Goal: Task Accomplishment & Management: Use online tool/utility

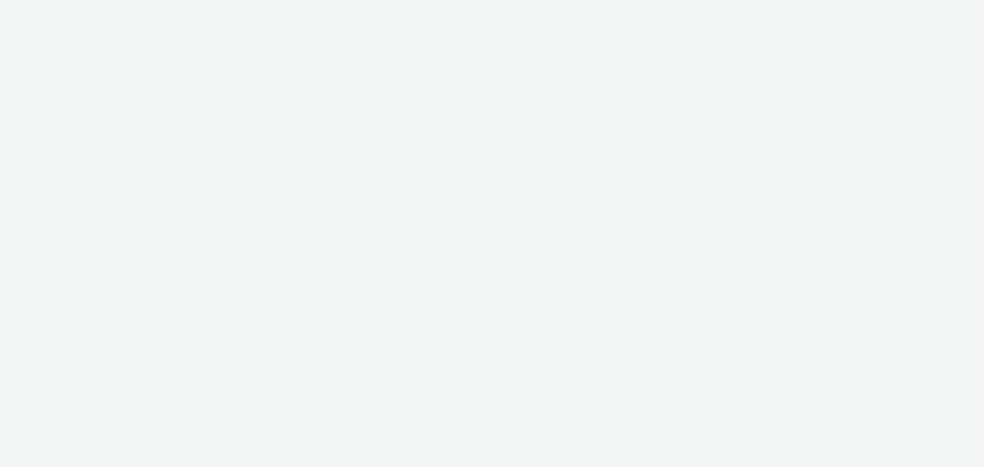
select select "b626f941-834b-427f-b453-0a2b95f57350"
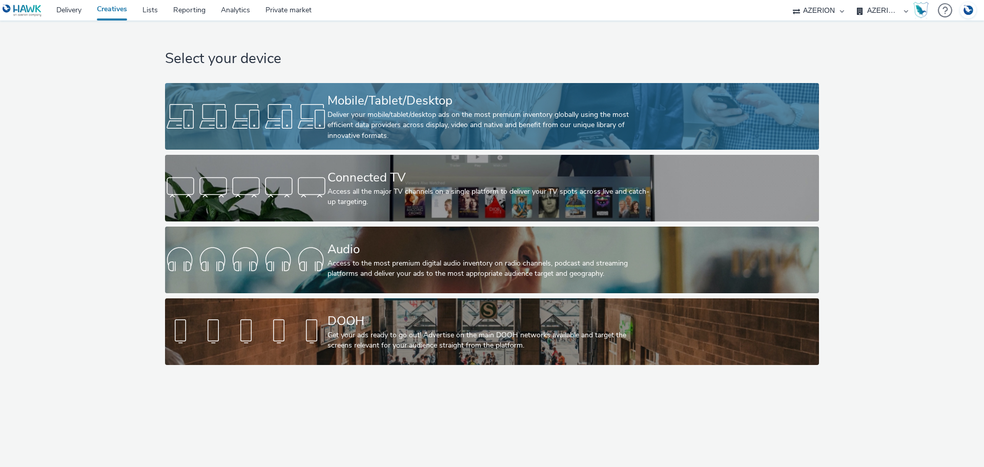
click at [424, 126] on div "Deliver your mobile/tablet/desktop ads on the most premium inventory globally u…" at bounding box center [490, 125] width 325 height 31
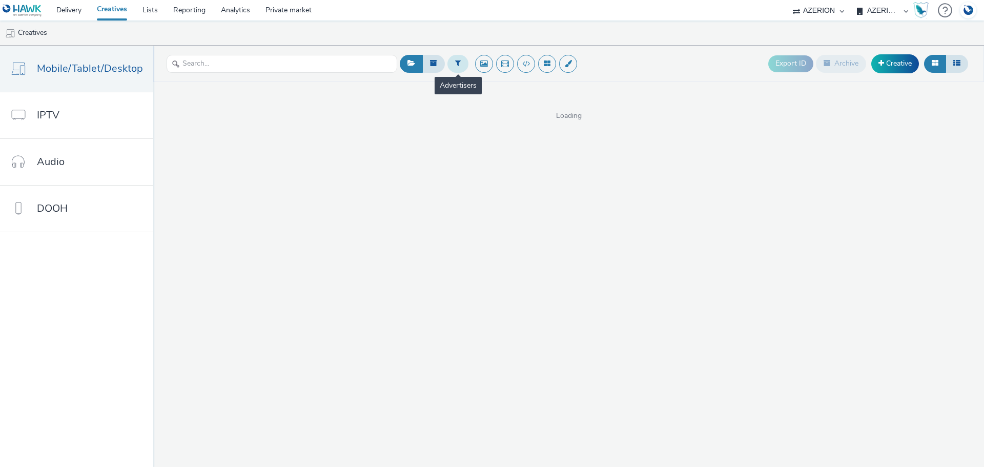
click at [461, 64] on button at bounding box center [458, 63] width 21 height 17
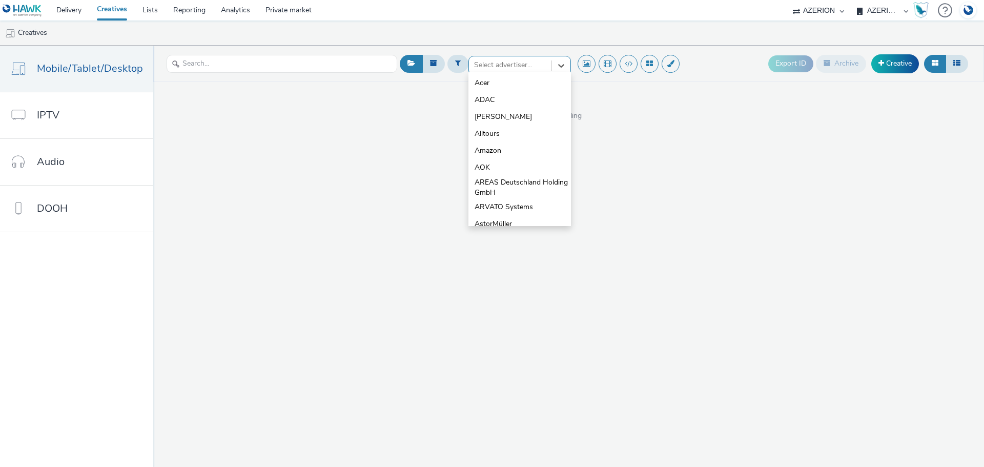
click at [515, 71] on div at bounding box center [510, 65] width 72 height 12
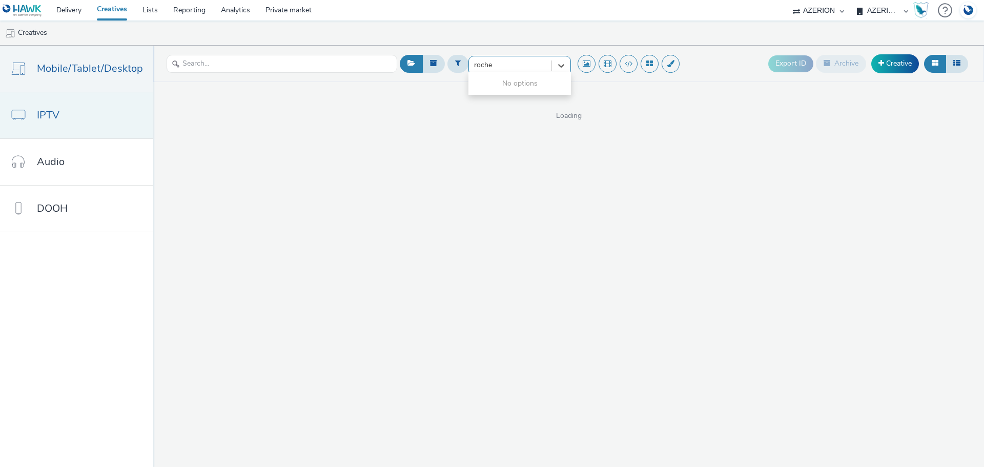
type input "roche"
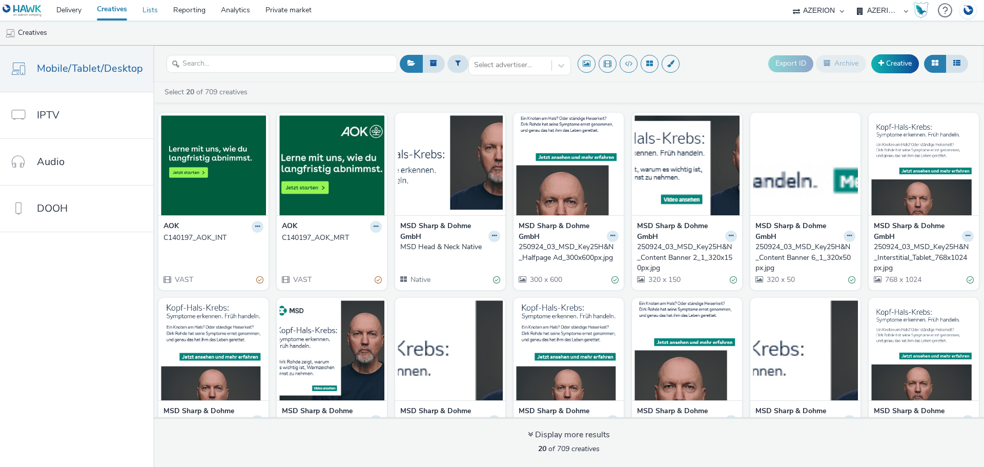
click at [144, 12] on link "Lists" at bounding box center [150, 10] width 31 height 21
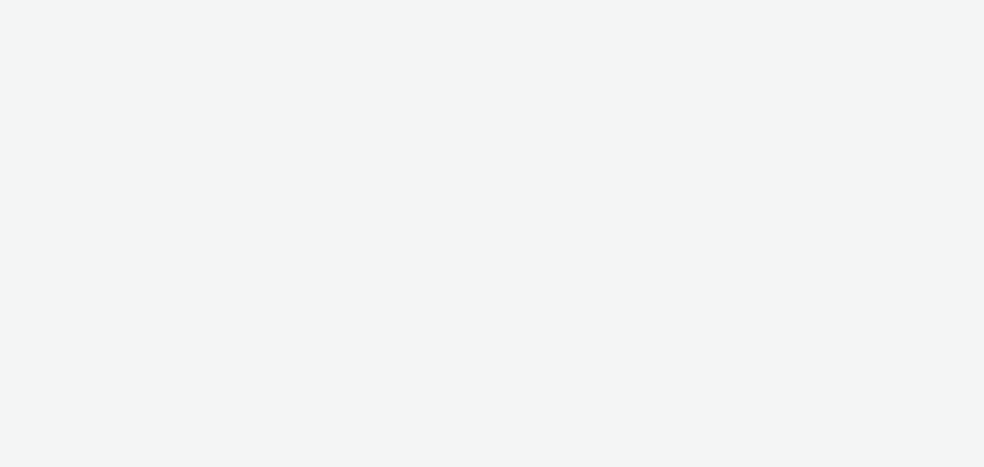
select select "b626f941-834b-427f-b453-0a2b95f57350"
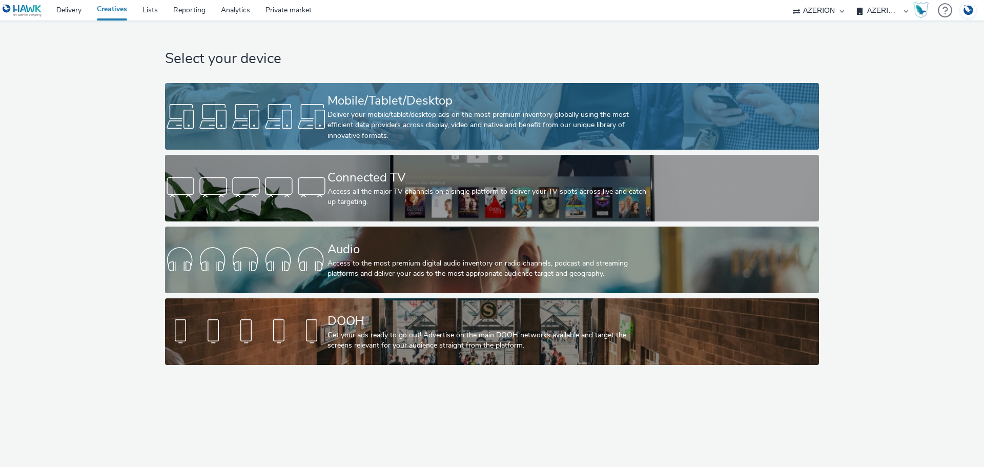
click at [553, 117] on div "Deliver your mobile/tablet/desktop ads on the most premium inventory globally u…" at bounding box center [490, 125] width 325 height 31
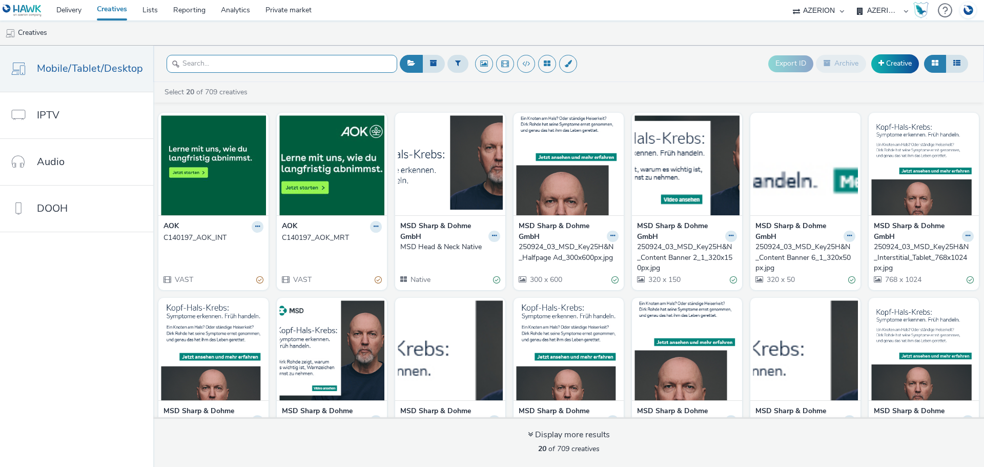
click at [342, 68] on input "text" at bounding box center [282, 64] width 231 height 18
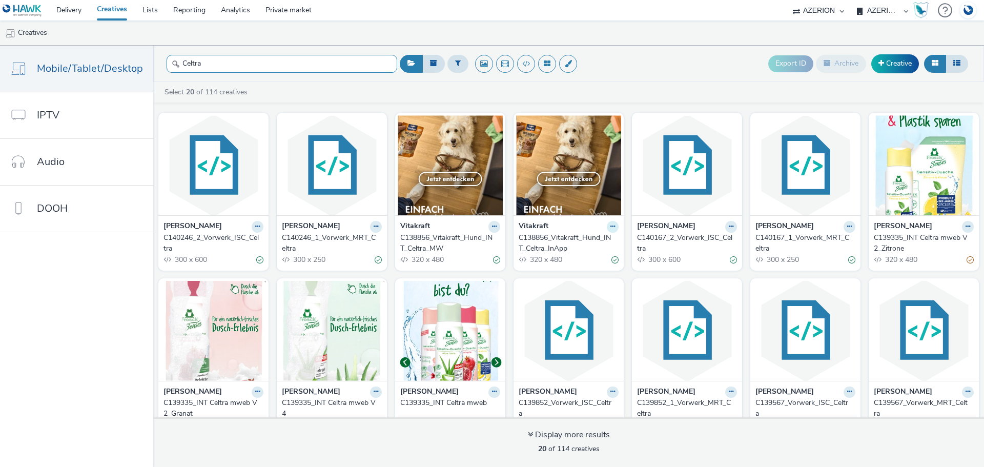
type input "Celtra"
click at [611, 229] on icon at bounding box center [613, 227] width 5 height 6
click at [582, 248] on link "Edit" at bounding box center [580, 244] width 77 height 21
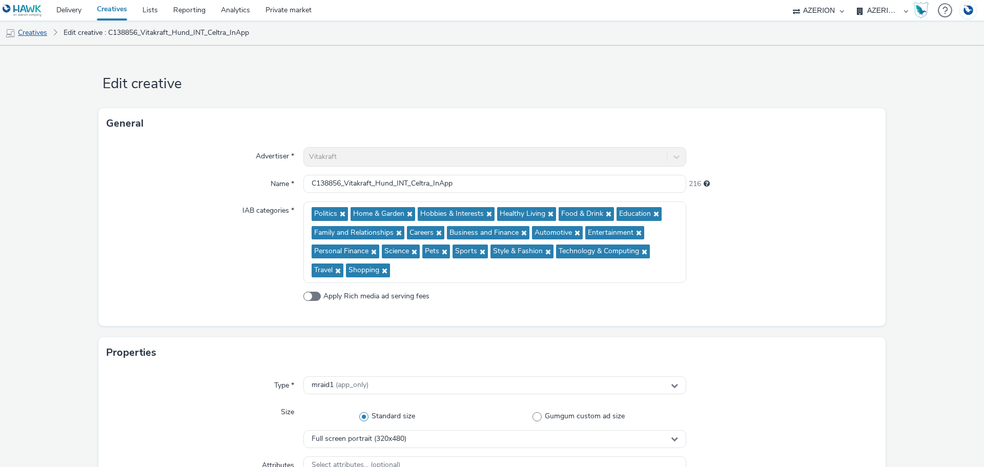
click at [33, 34] on link "Creatives" at bounding box center [26, 33] width 52 height 25
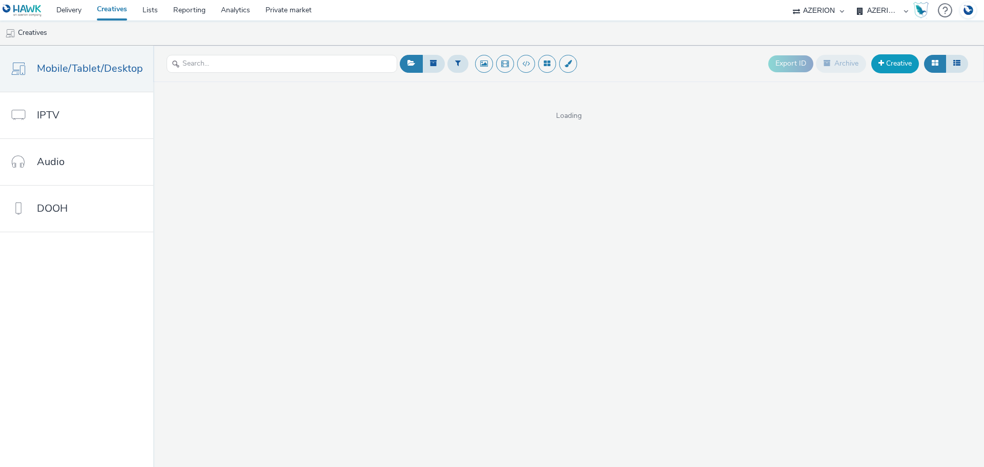
click at [916, 58] on link "Creative" at bounding box center [896, 63] width 48 height 18
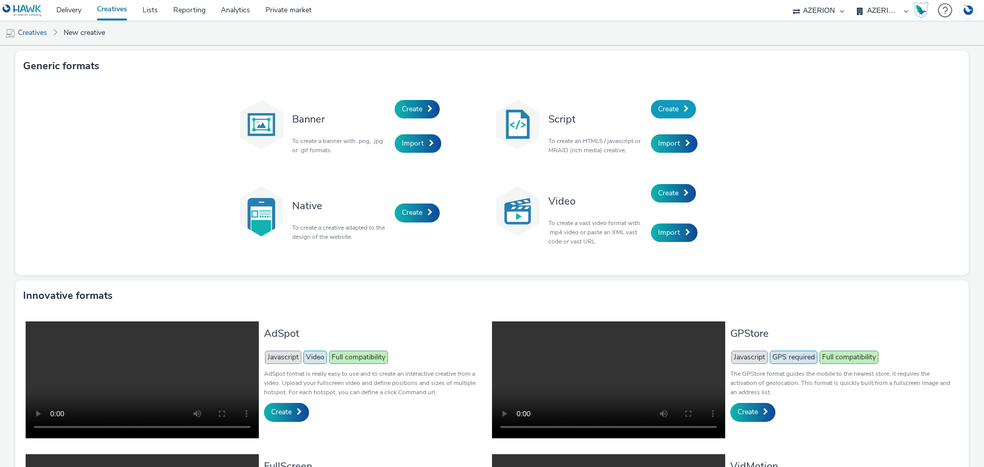
click at [684, 112] on span at bounding box center [686, 108] width 5 height 7
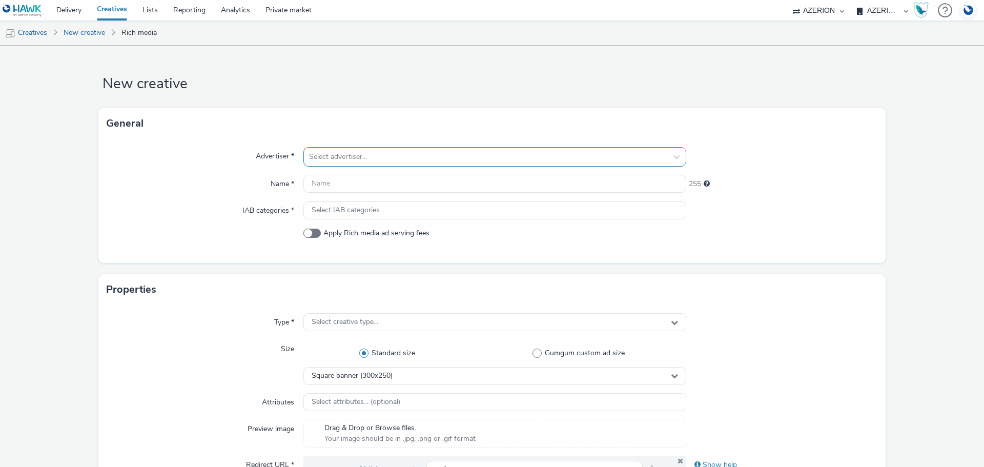
click at [351, 154] on div at bounding box center [485, 157] width 353 height 12
type input "roch"
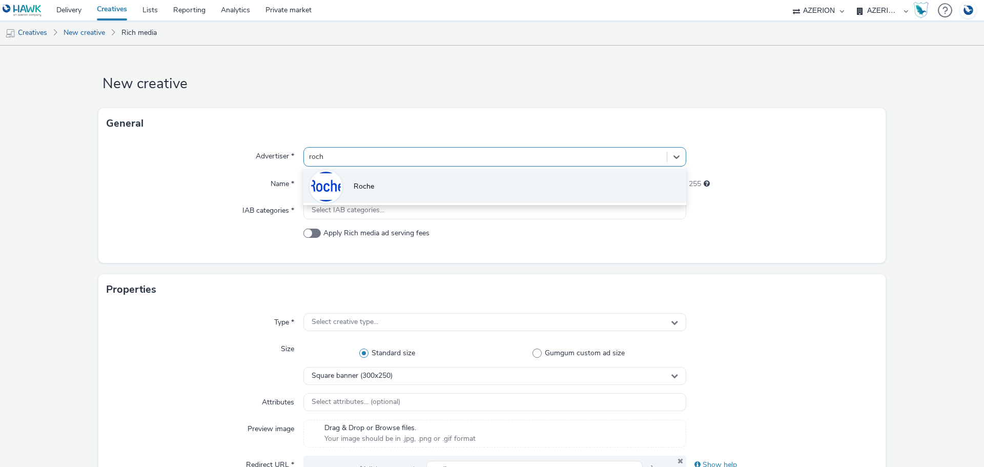
click at [355, 186] on span "Roche" at bounding box center [364, 187] width 21 height 10
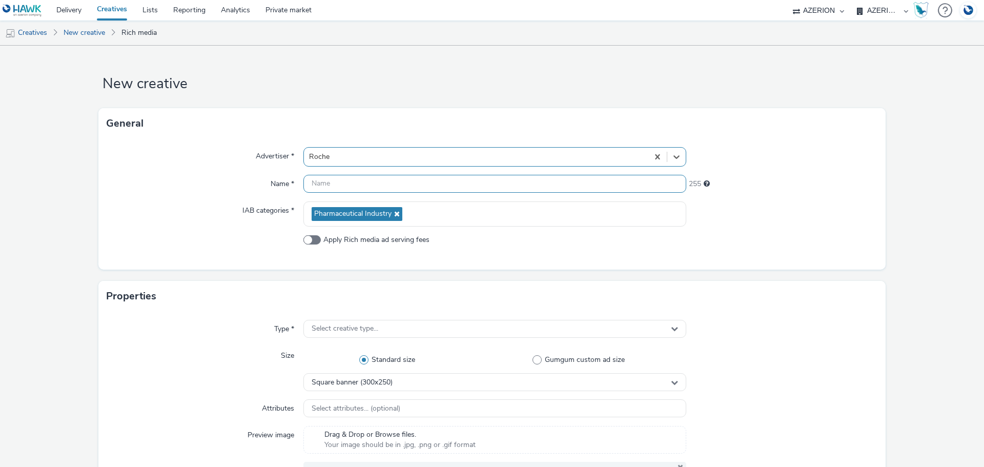
click at [364, 190] on input "text" at bounding box center [495, 184] width 383 height 18
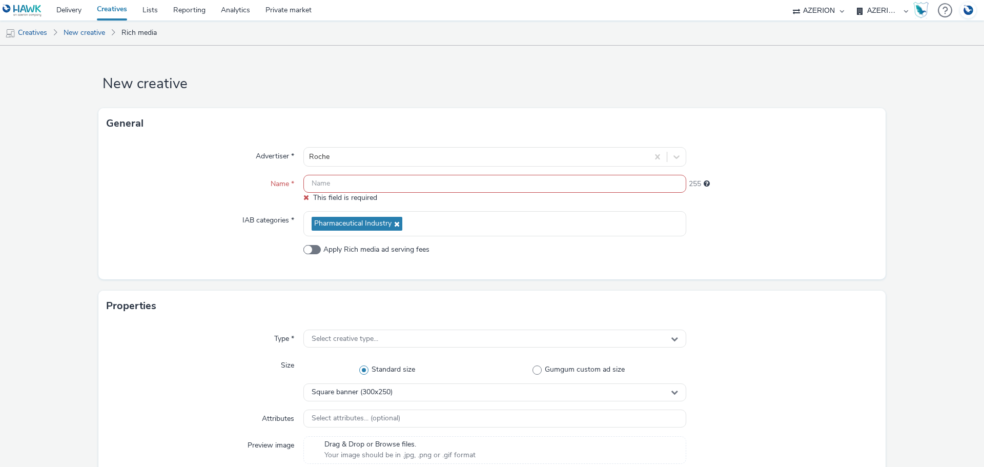
click at [368, 186] on input "text" at bounding box center [495, 184] width 383 height 18
paste input "C140260"
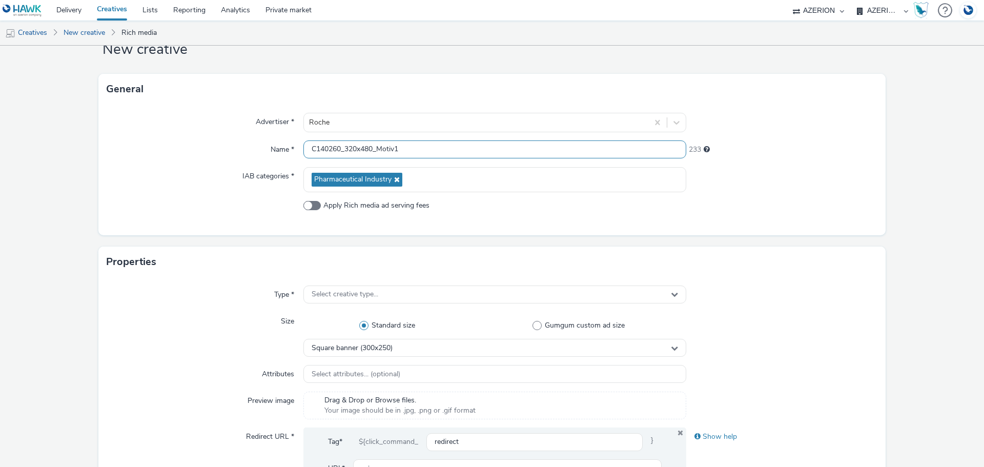
scroll to position [51, 0]
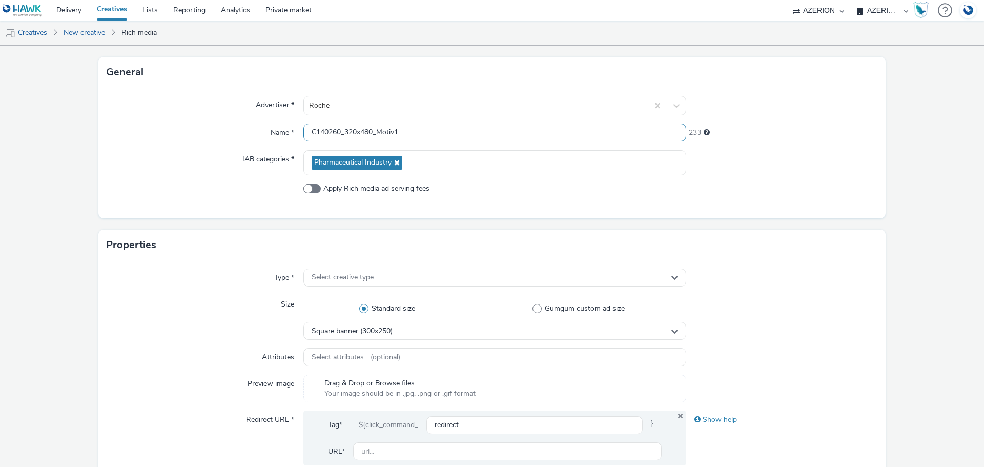
drag, startPoint x: 377, startPoint y: 132, endPoint x: 445, endPoint y: 133, distance: 67.7
click at [445, 133] on input "C140260_320x480_Motiv1" at bounding box center [495, 133] width 383 height 18
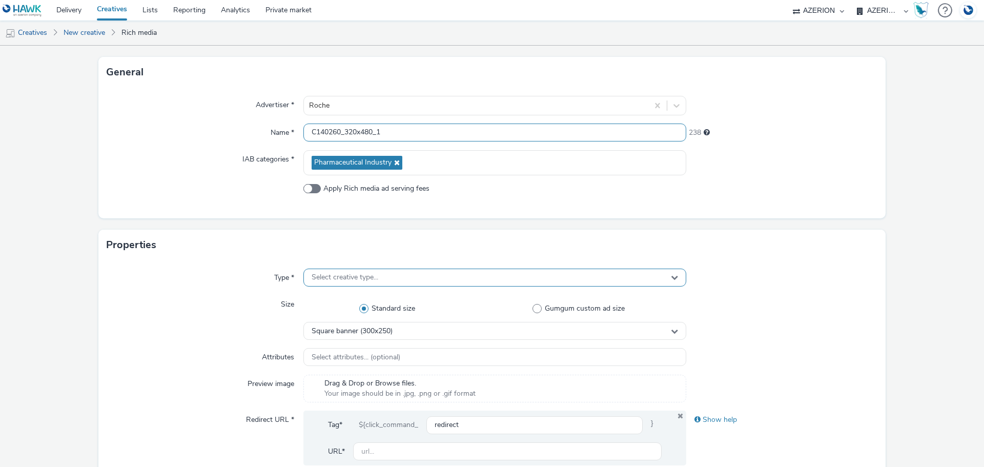
type input "C140260_320x480_1"
click at [401, 279] on div "Select creative type..." at bounding box center [495, 278] width 383 height 18
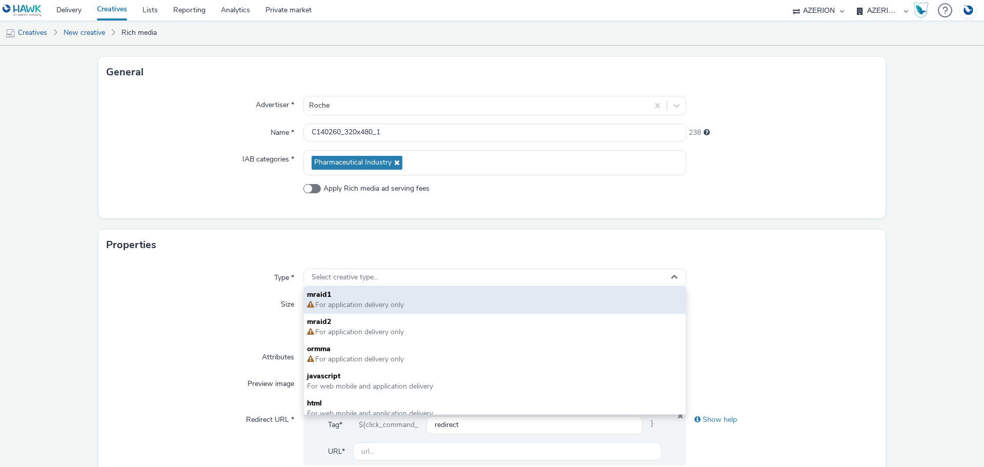
click at [375, 310] on span "For application delivery only" at bounding box center [495, 305] width 376 height 10
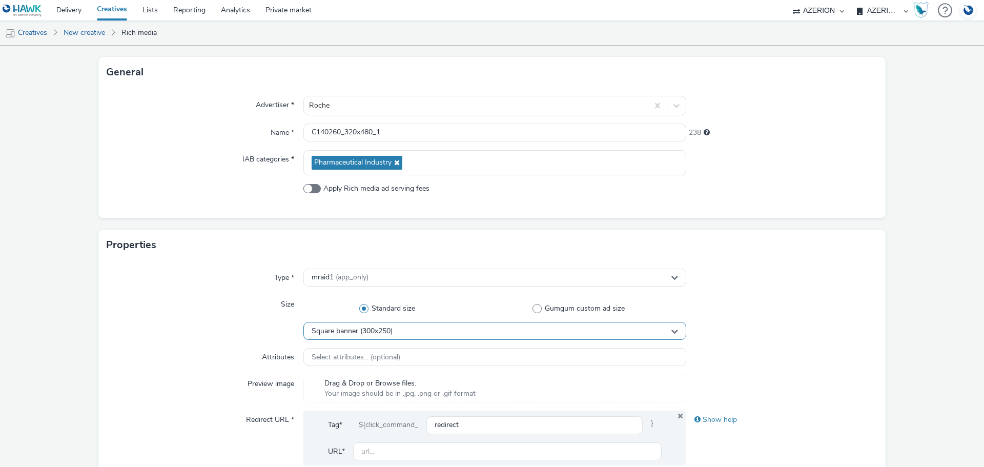
click at [396, 335] on div "Square banner (300x250)" at bounding box center [495, 331] width 383 height 18
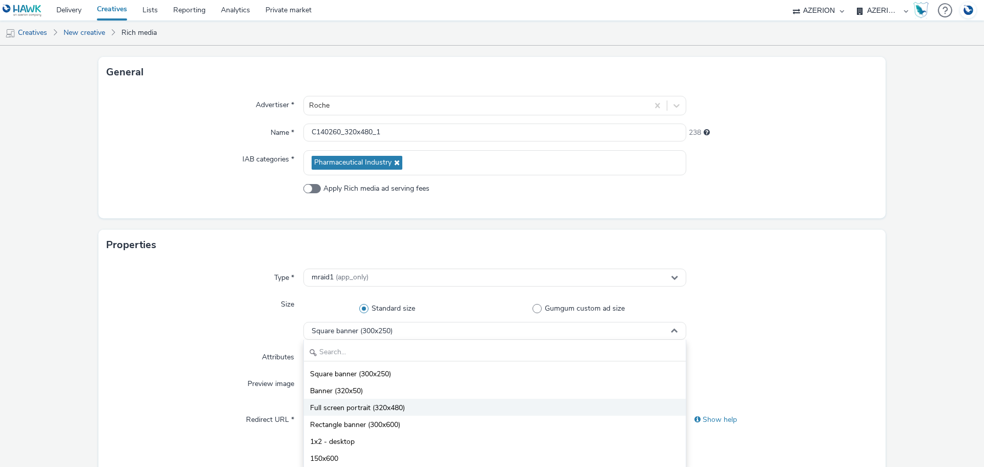
click at [409, 404] on li "Full screen portrait (320x480)" at bounding box center [495, 407] width 382 height 17
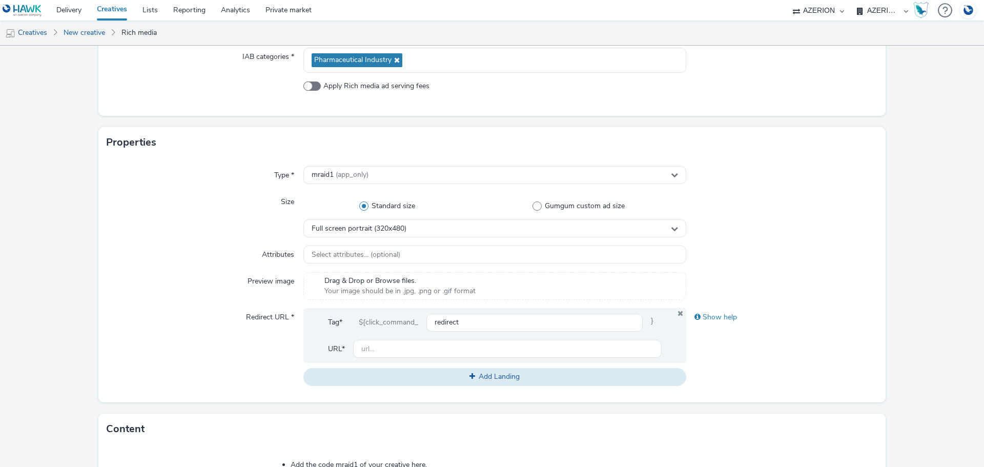
scroll to position [256, 0]
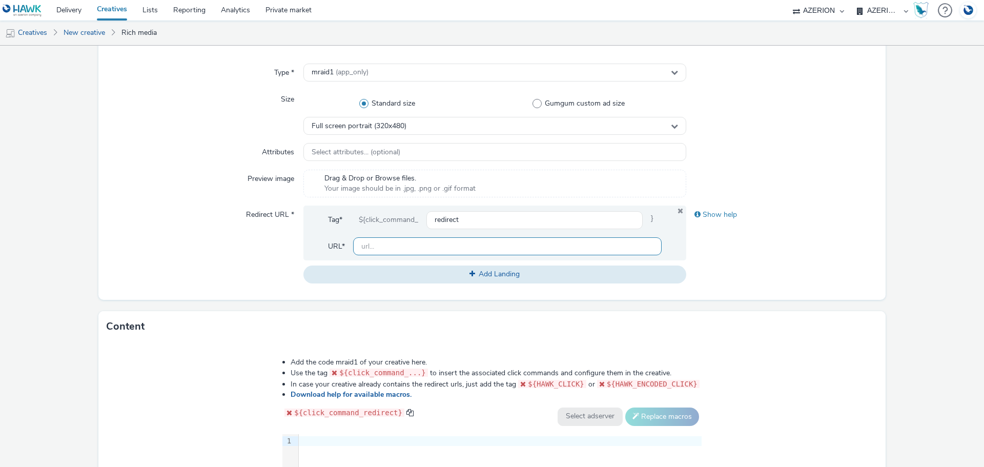
click at [479, 245] on input "text" at bounding box center [507, 246] width 309 height 18
paste input "[URL][DOMAIN_NAME]"
type input "[URL][DOMAIN_NAME]"
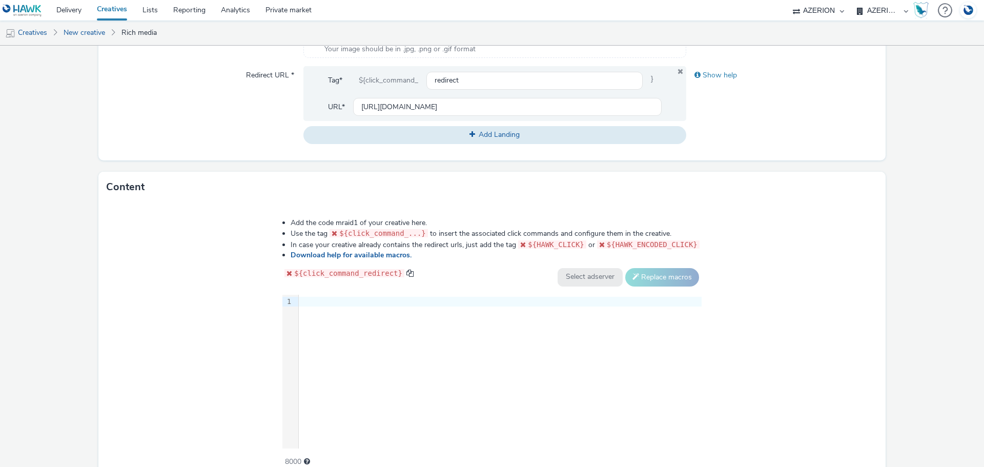
scroll to position [446, 0]
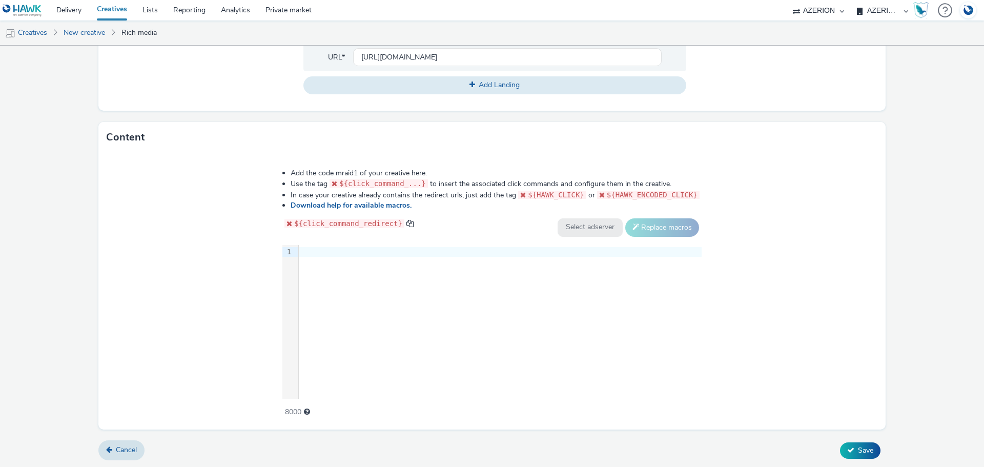
click at [409, 355] on div "9 1 ›" at bounding box center [492, 322] width 419 height 154
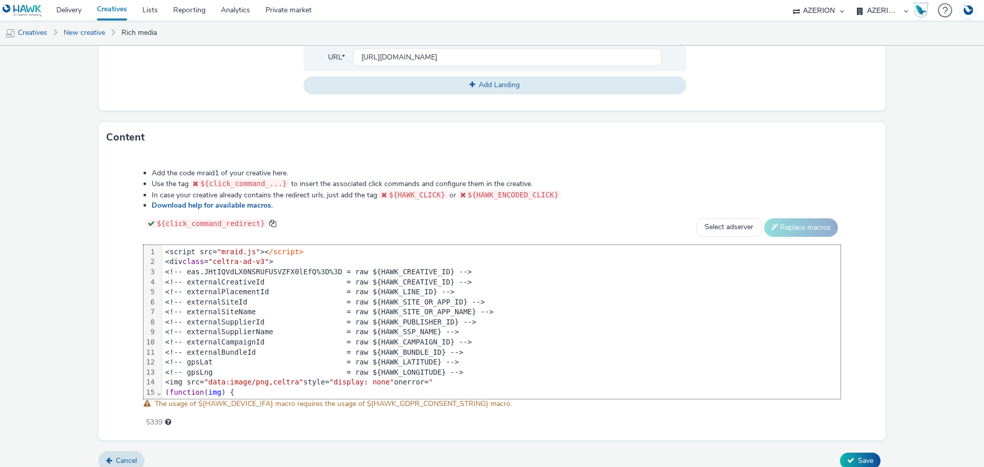
scroll to position [179, 0]
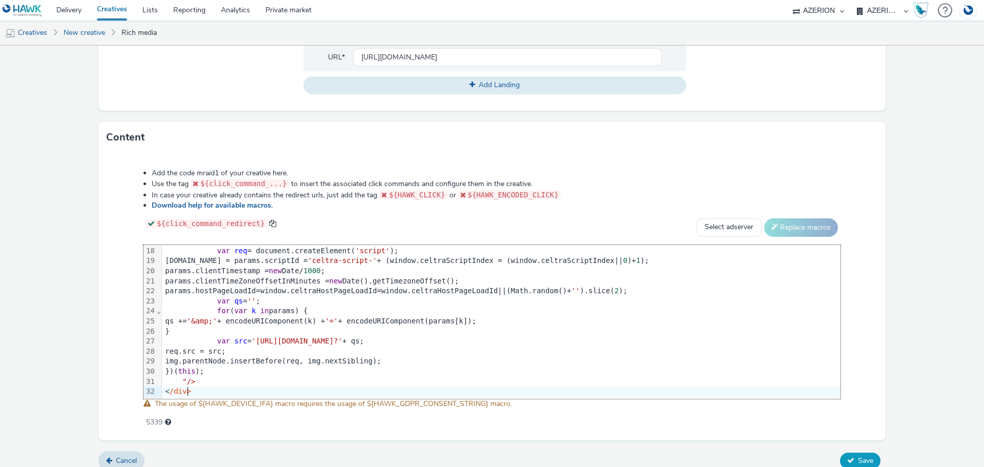
click at [864, 459] on span "Save" at bounding box center [865, 461] width 15 height 10
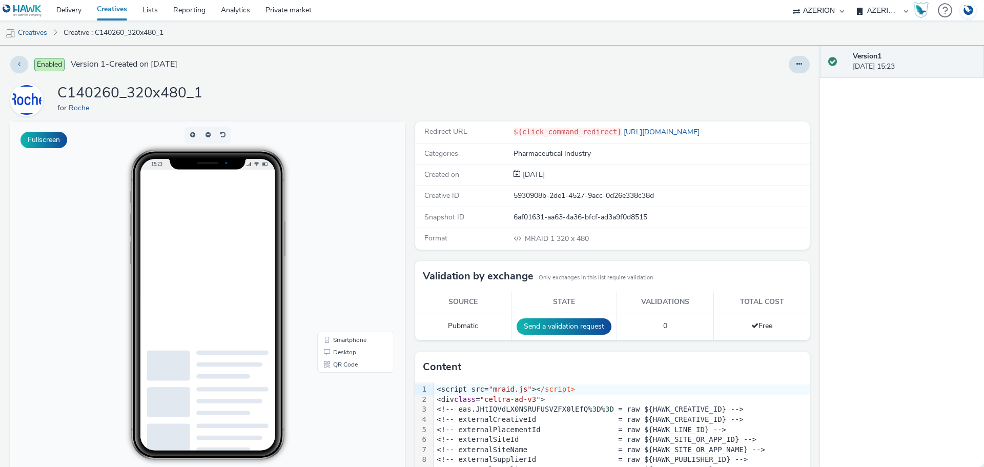
click at [261, 300] on div at bounding box center [232, 293] width 164 height 246
click at [797, 68] on button at bounding box center [799, 64] width 21 height 17
click at [759, 102] on link "Duplicate" at bounding box center [771, 105] width 77 height 21
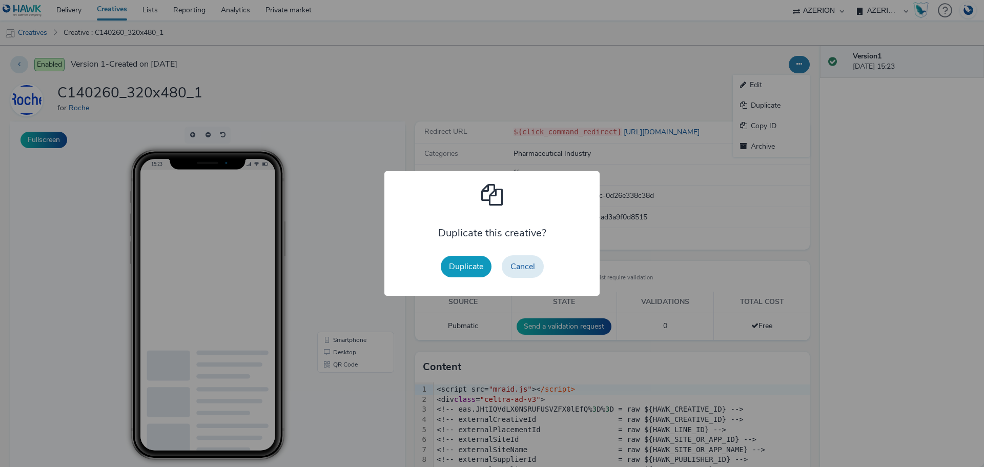
click at [458, 270] on button "Duplicate" at bounding box center [466, 267] width 51 height 22
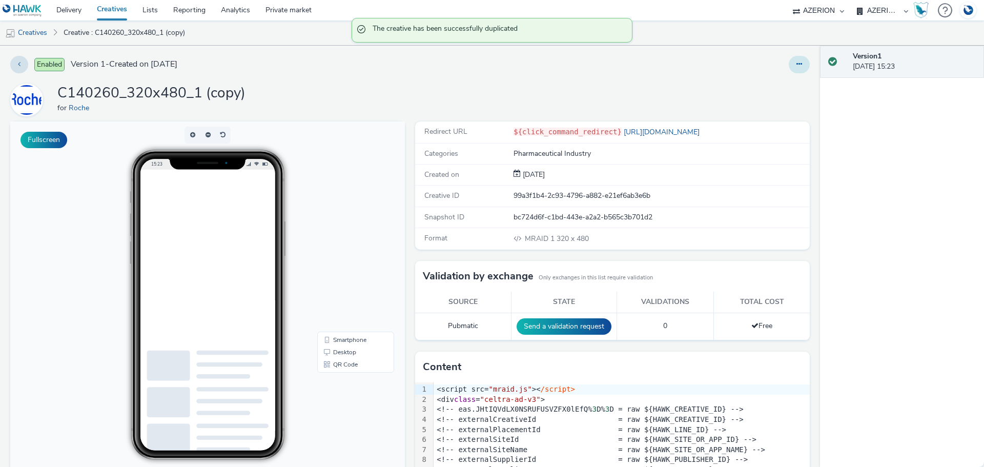
click at [797, 65] on icon at bounding box center [800, 64] width 6 height 7
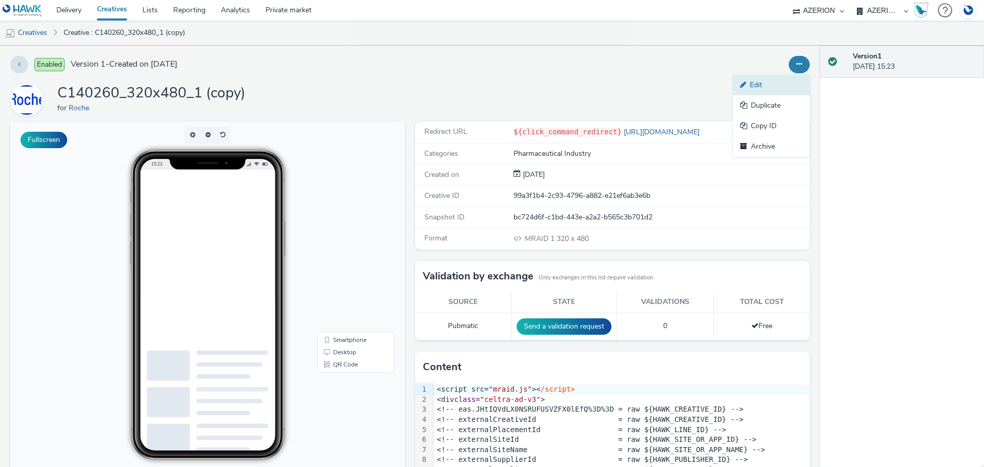
click at [780, 89] on link "Edit" at bounding box center [771, 85] width 77 height 21
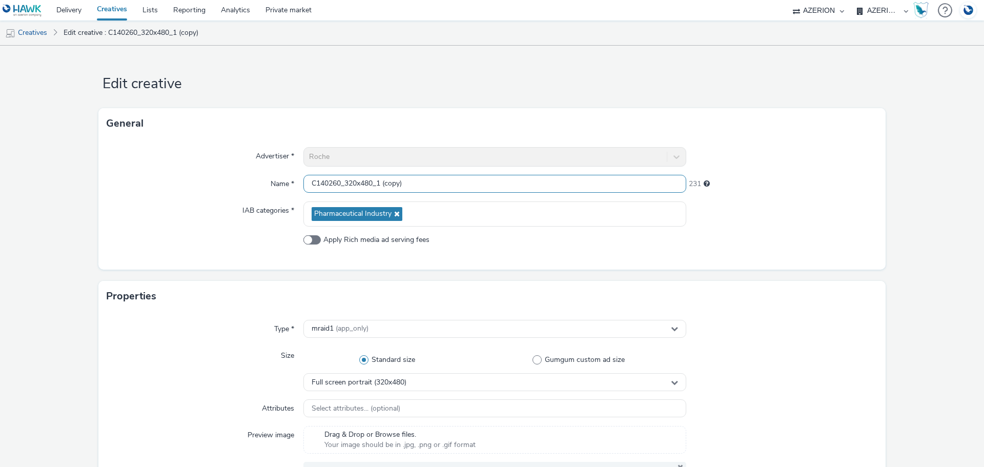
drag, startPoint x: 377, startPoint y: 183, endPoint x: 498, endPoint y: 194, distance: 122.0
click at [498, 194] on div "Advertiser * Roche Name * C140260_320x480_1 (copy) 231 IAB categories * Pharmac…" at bounding box center [492, 204] width 788 height 131
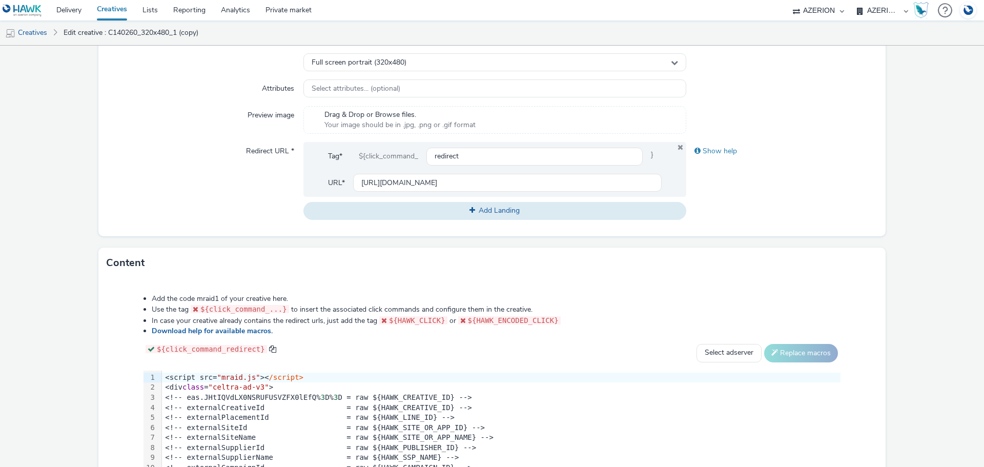
scroll to position [410, 0]
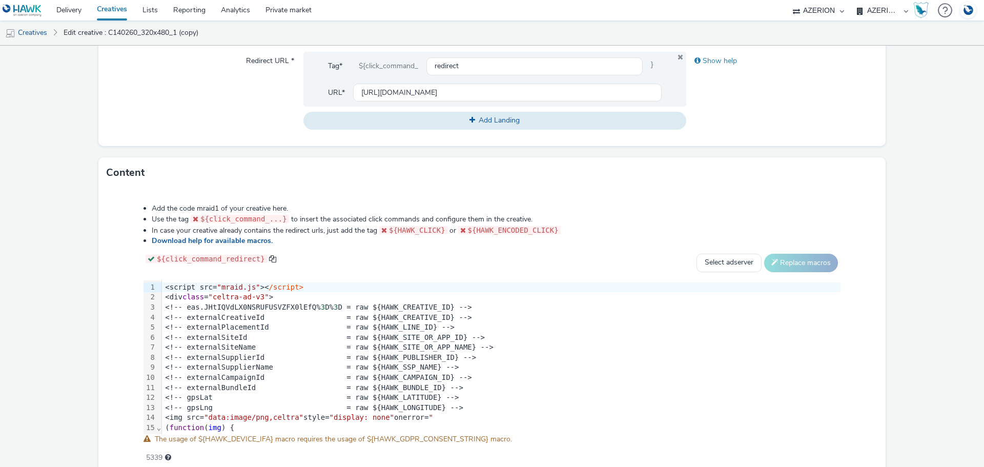
type input "C140260_320x480_2"
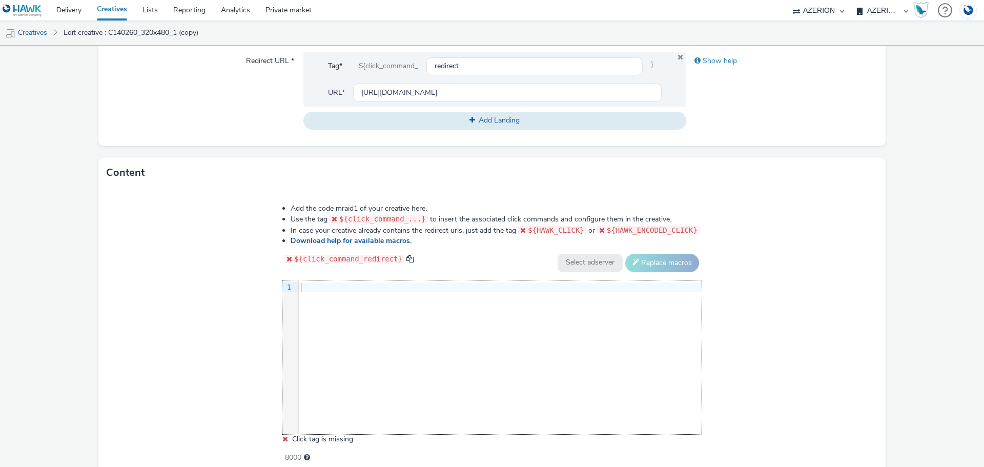
click at [363, 323] on div "9 1 ›" at bounding box center [492, 357] width 419 height 154
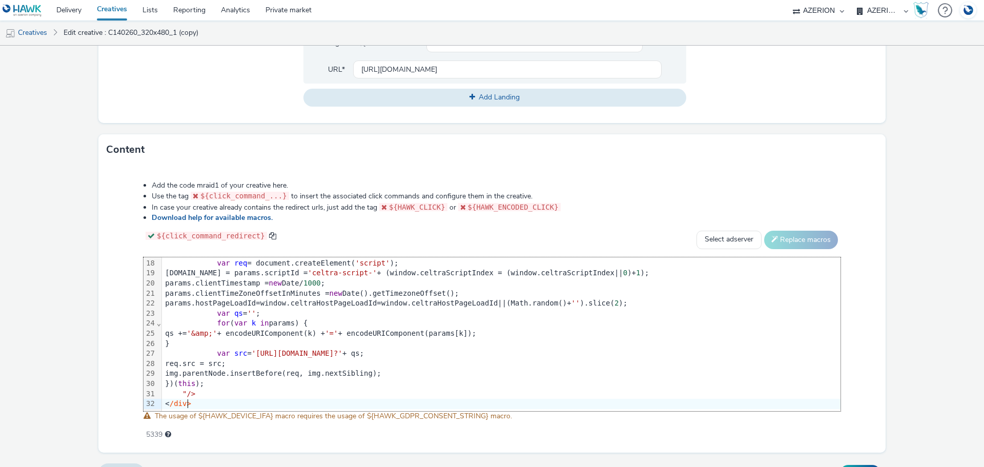
scroll to position [456, 0]
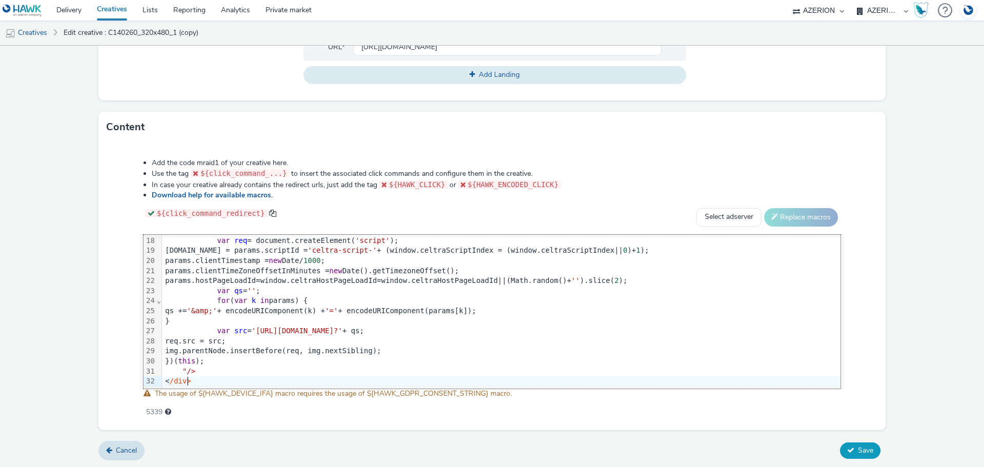
click at [862, 452] on span "Save" at bounding box center [865, 451] width 15 height 10
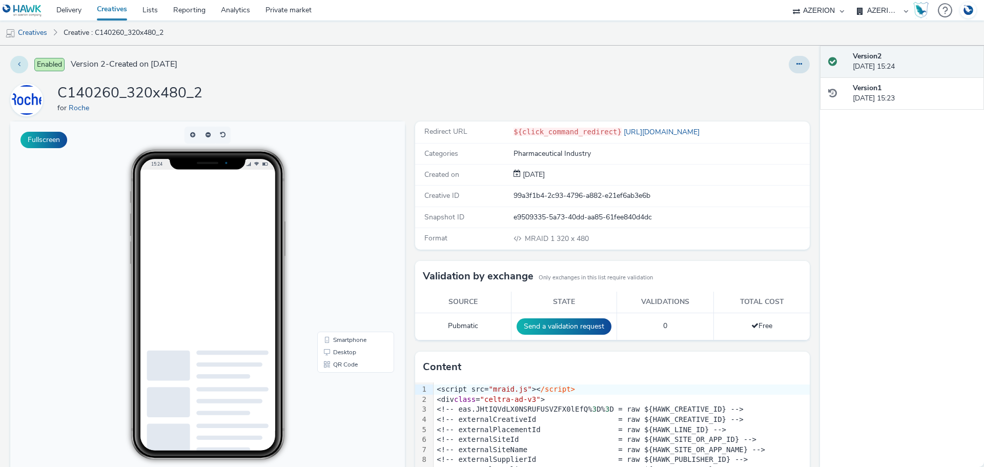
click at [22, 68] on button at bounding box center [19, 64] width 18 height 17
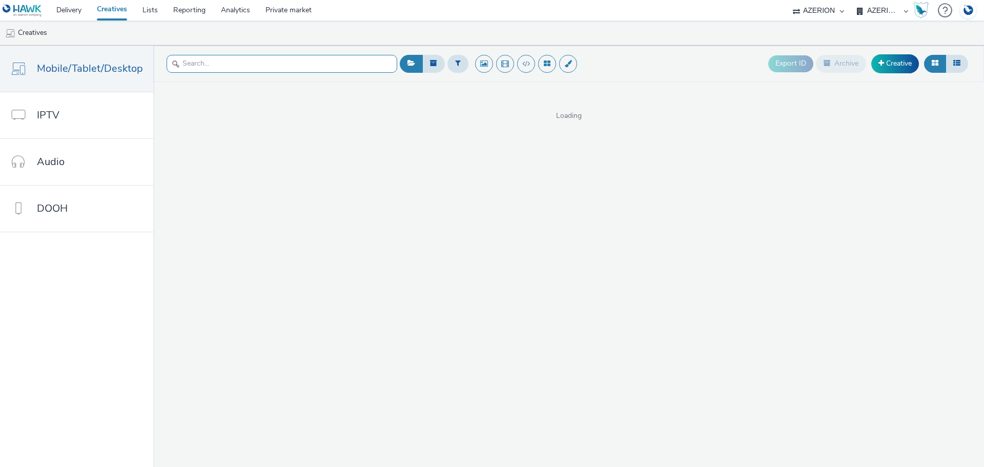
click at [361, 69] on input "text" at bounding box center [282, 64] width 231 height 18
type input "celtra"
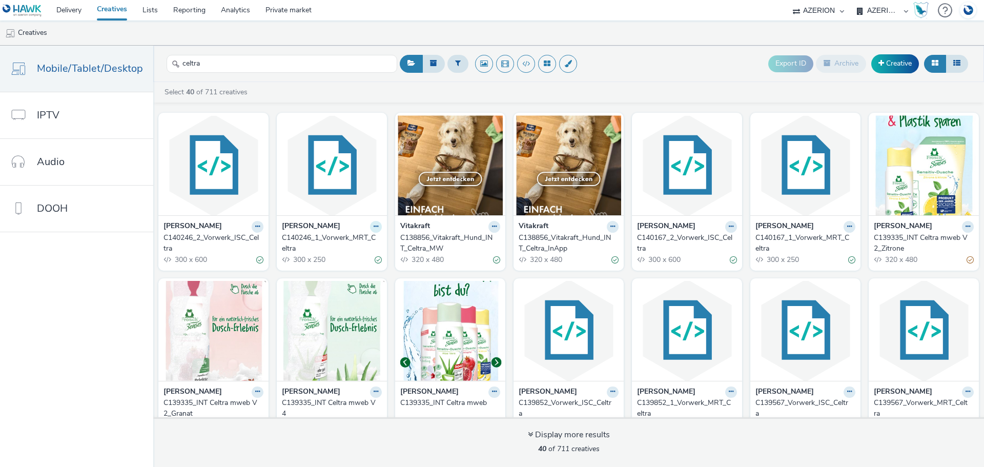
click at [374, 224] on icon at bounding box center [376, 227] width 5 height 6
click at [334, 243] on link "Edit" at bounding box center [343, 244] width 77 height 21
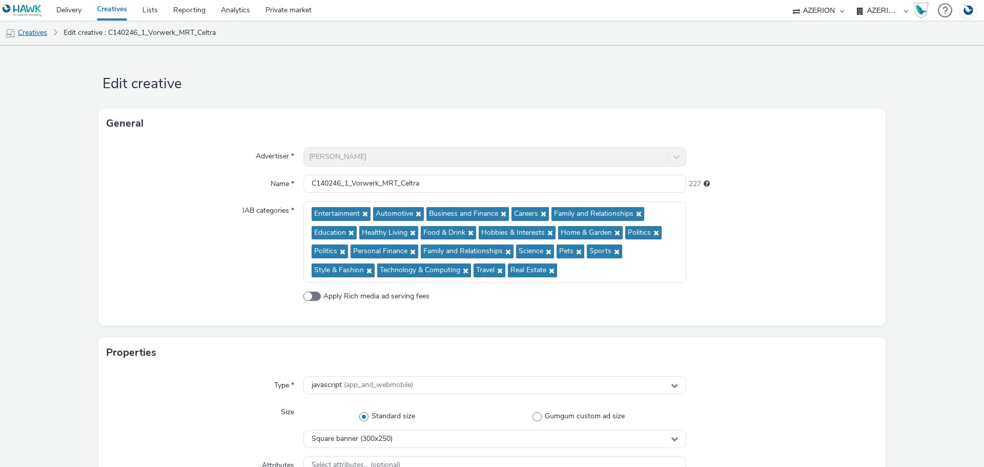
click at [48, 32] on link "Creatives" at bounding box center [26, 33] width 52 height 25
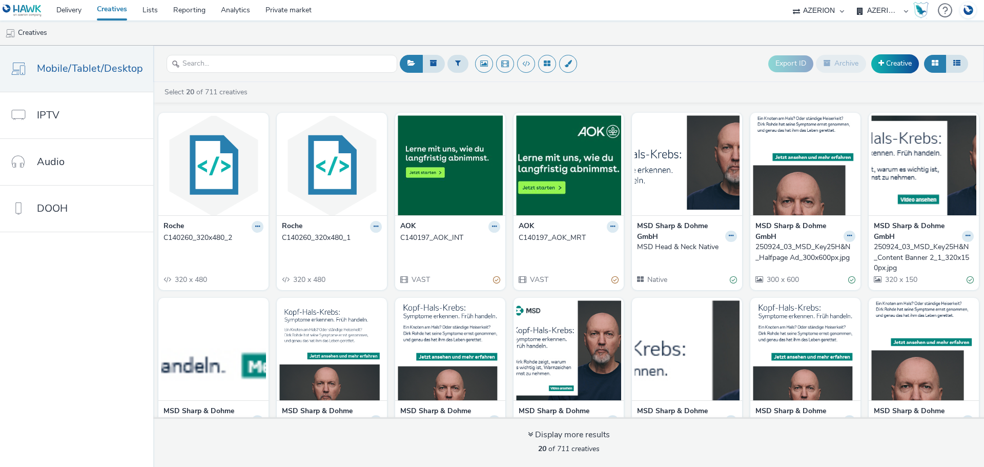
click at [355, 54] on div at bounding box center [282, 63] width 231 height 25
click at [366, 69] on input "text" at bounding box center [282, 64] width 231 height 18
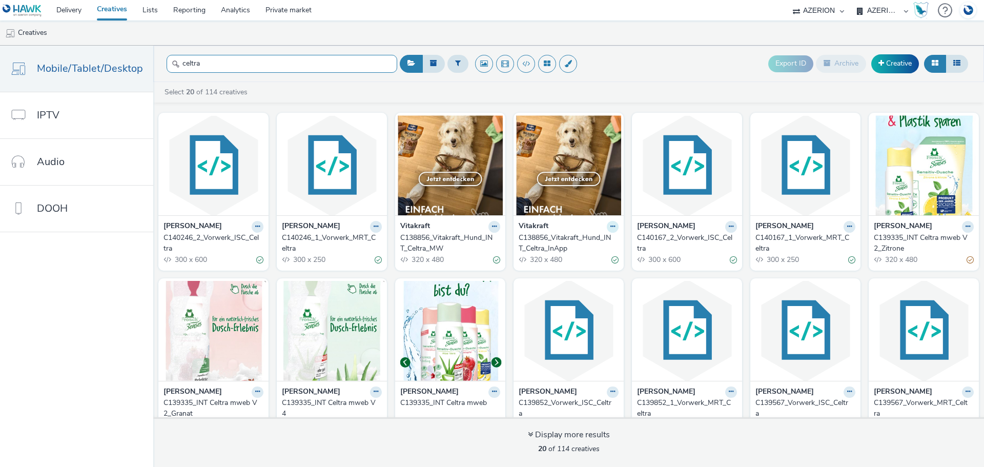
type input "celtra"
click at [607, 224] on button at bounding box center [613, 227] width 12 height 12
click at [532, 224] on strong "Vitakraft" at bounding box center [534, 227] width 30 height 12
click at [535, 243] on div "C138856_Vitakraft_Hund_INT_Celtra_InApp" at bounding box center [567, 243] width 96 height 21
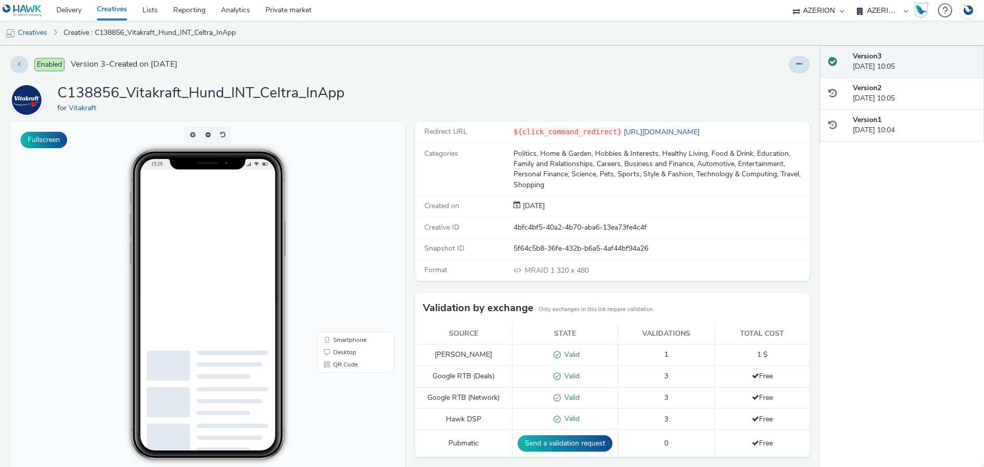
click at [263, 273] on div at bounding box center [232, 293] width 164 height 246
click at [77, 106] on link "Vitakraft" at bounding box center [85, 108] width 32 height 10
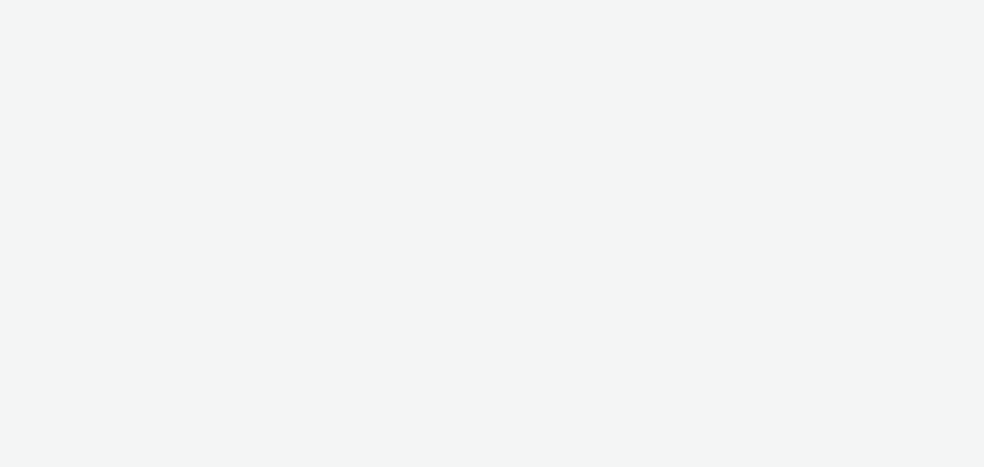
select select "b626f941-834b-427f-b453-0a2b95f57350"
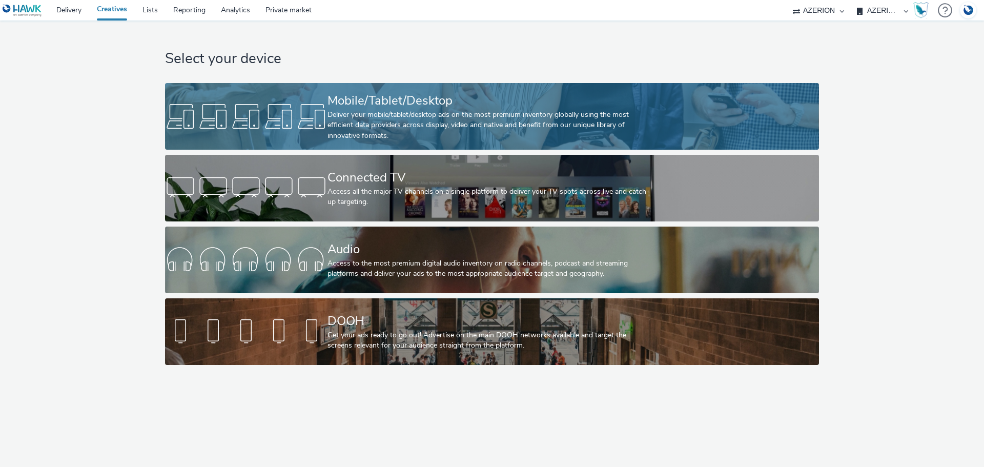
click at [412, 110] on div "Deliver your mobile/tablet/desktop ads on the most premium inventory globally u…" at bounding box center [490, 125] width 325 height 31
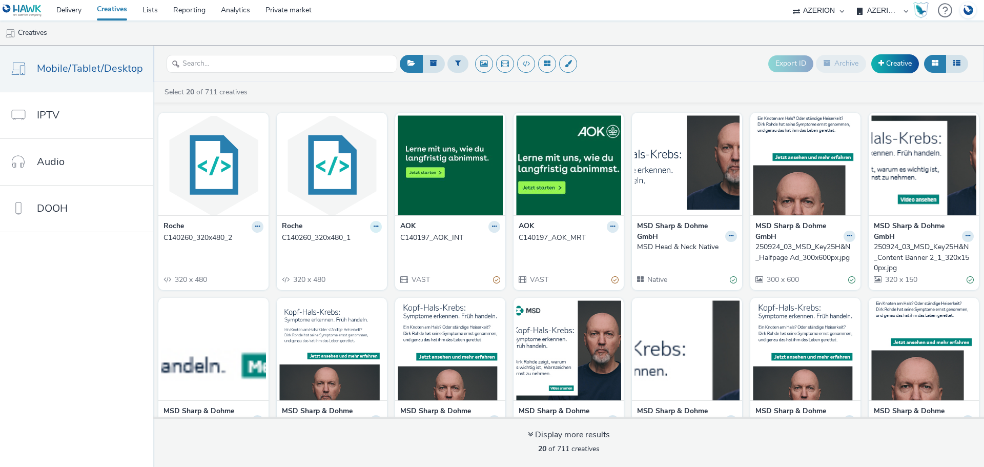
click at [374, 229] on icon at bounding box center [376, 227] width 5 height 6
click at [330, 265] on link "Duplicate" at bounding box center [343, 265] width 77 height 21
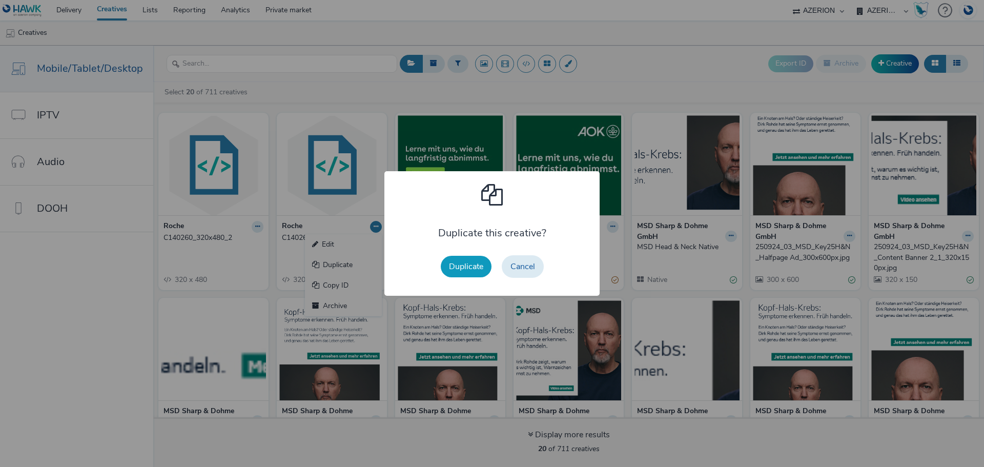
click at [454, 270] on button "Duplicate" at bounding box center [466, 267] width 51 height 22
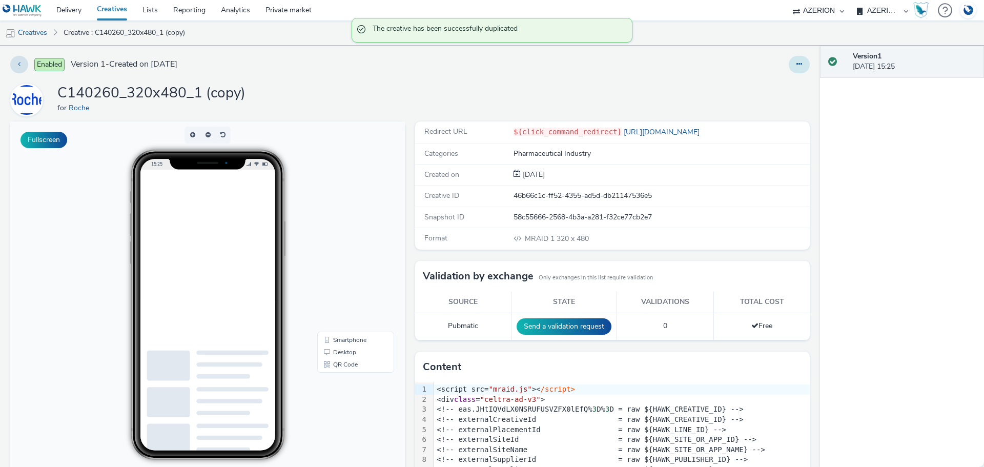
click at [799, 63] on button at bounding box center [799, 64] width 21 height 17
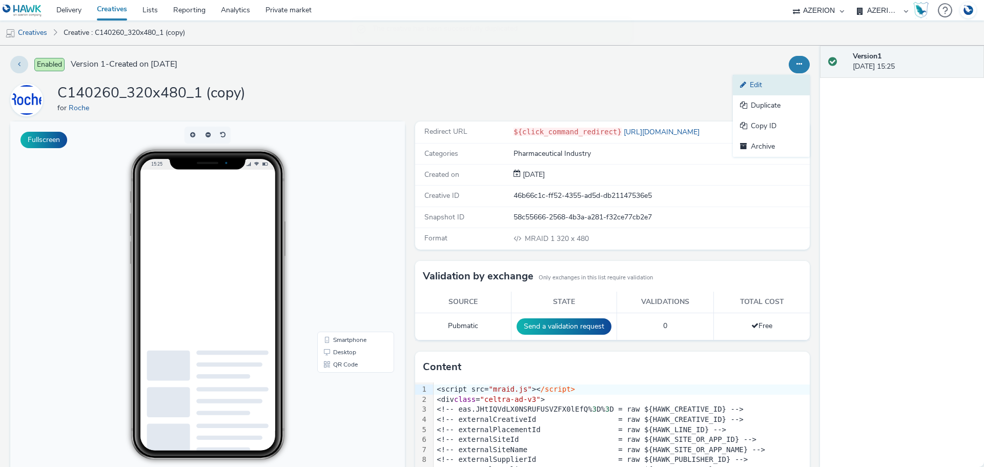
click at [761, 84] on link "Edit" at bounding box center [771, 85] width 77 height 21
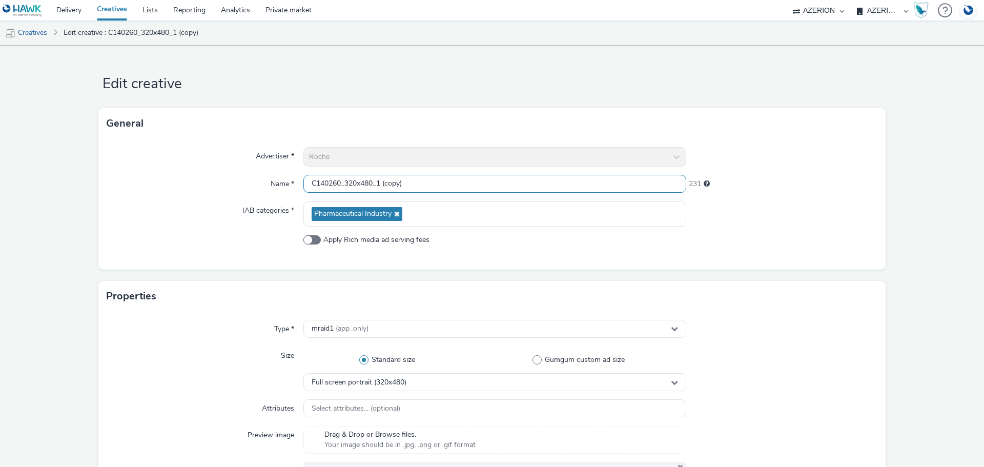
click at [348, 183] on input "C140260_320x480_1 (copy)" at bounding box center [495, 184] width 383 height 18
drag, startPoint x: 361, startPoint y: 183, endPoint x: 374, endPoint y: 184, distance: 12.8
click at [374, 184] on input "C140260_300x480_1 (copy)" at bounding box center [495, 184] width 383 height 18
drag, startPoint x: 383, startPoint y: 183, endPoint x: 435, endPoint y: 188, distance: 52.5
click at [435, 188] on input "C140260_300x250_1 (copy)" at bounding box center [495, 184] width 383 height 18
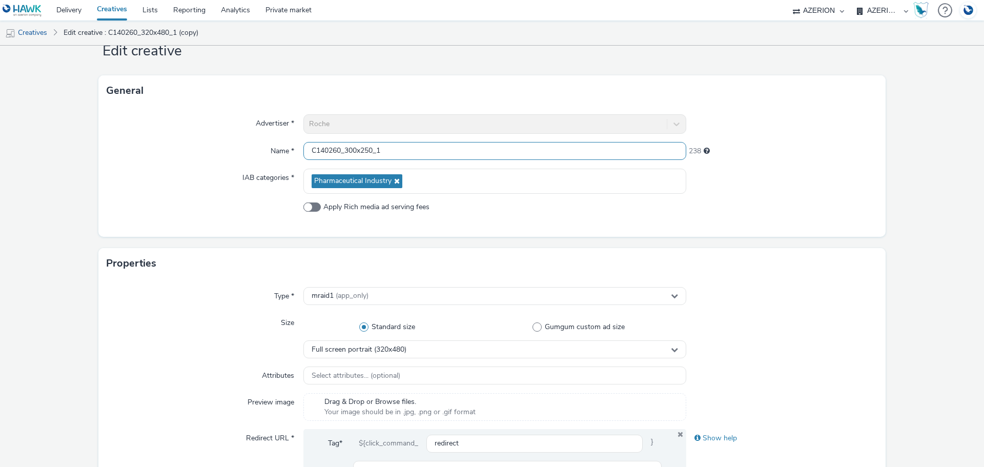
scroll to position [51, 0]
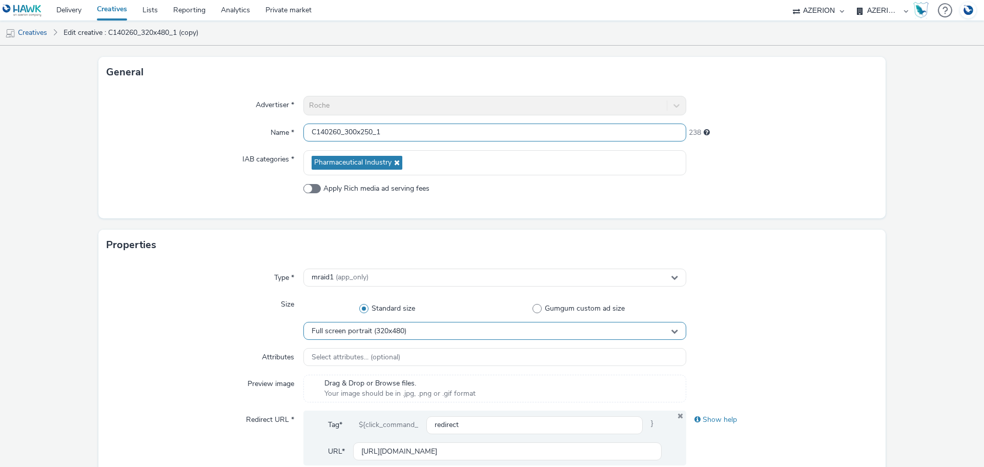
type input "C140260_300x250_1"
click at [396, 331] on span "Full screen portrait (320x480)" at bounding box center [359, 331] width 95 height 9
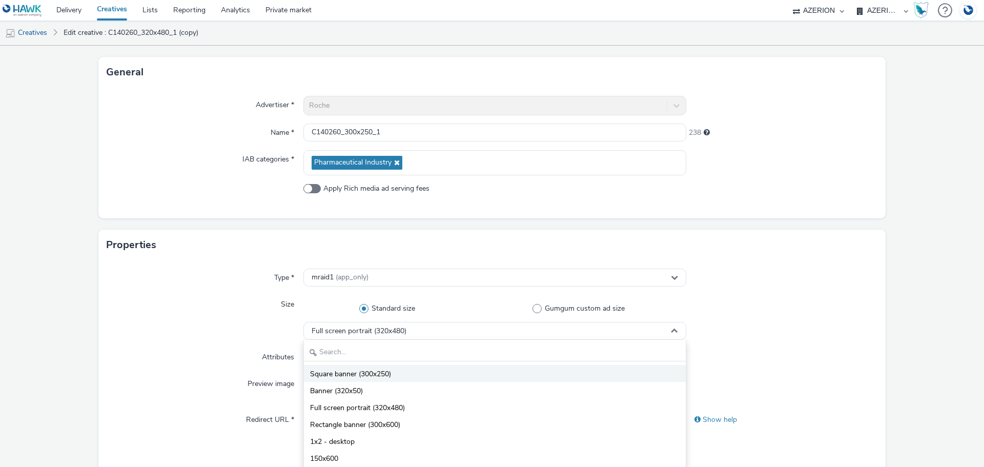
click at [391, 374] on li "Square banner (300x250)" at bounding box center [495, 373] width 382 height 17
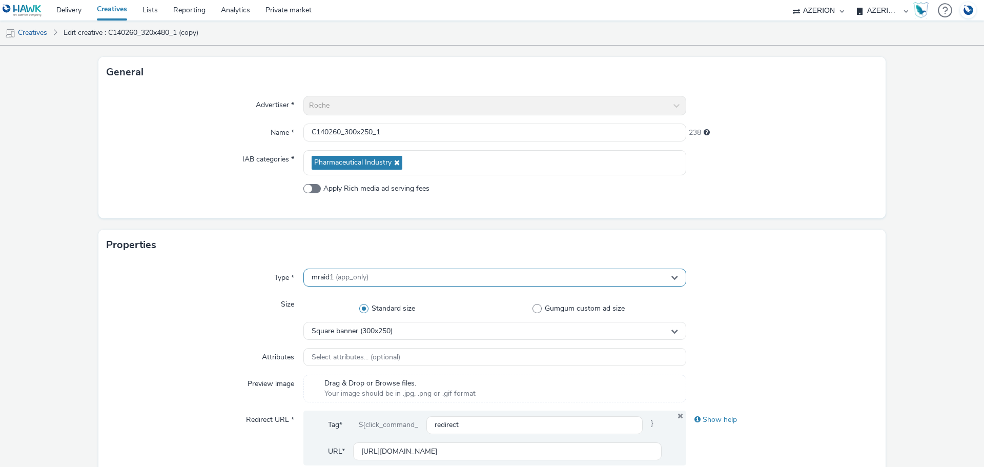
click at [408, 277] on div "mraid1 (app_only)" at bounding box center [495, 278] width 383 height 18
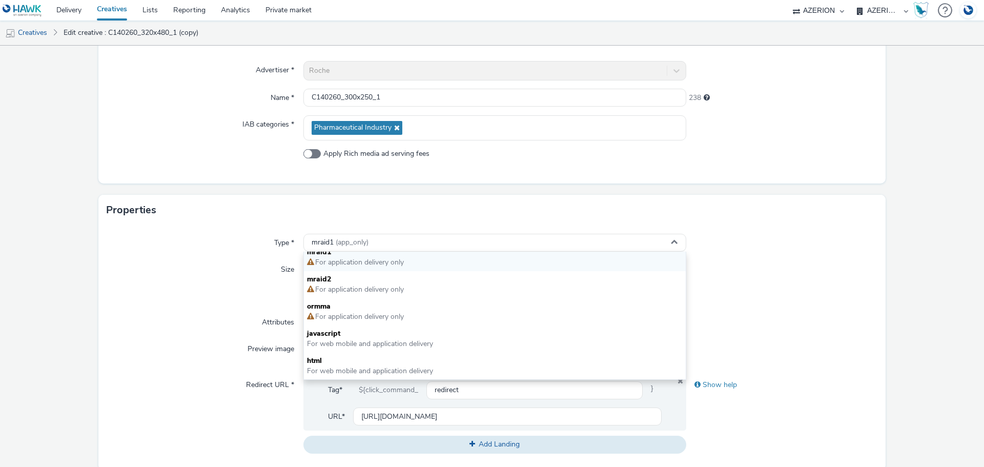
scroll to position [154, 0]
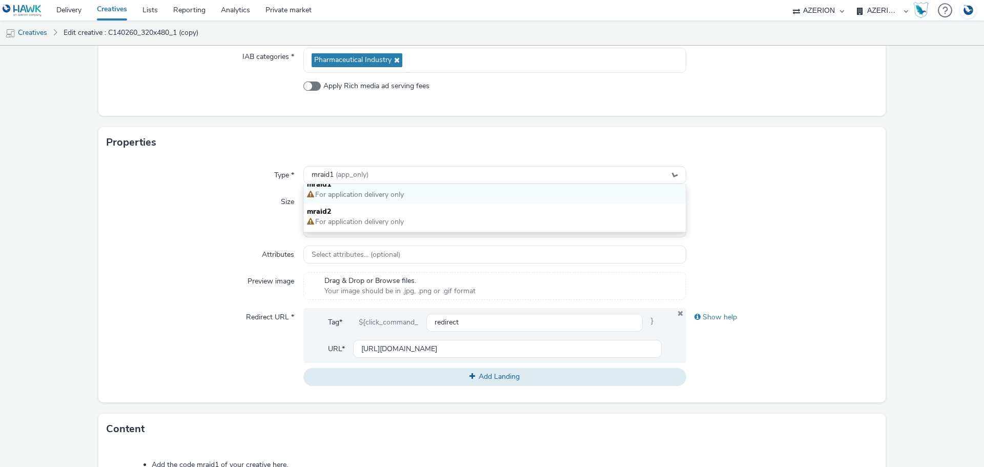
click at [784, 285] on div at bounding box center [783, 286] width 192 height 28
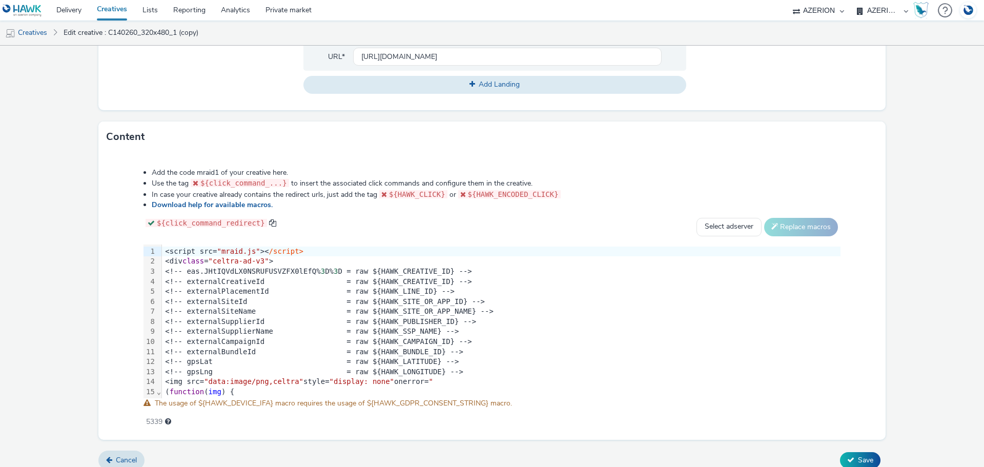
scroll to position [456, 0]
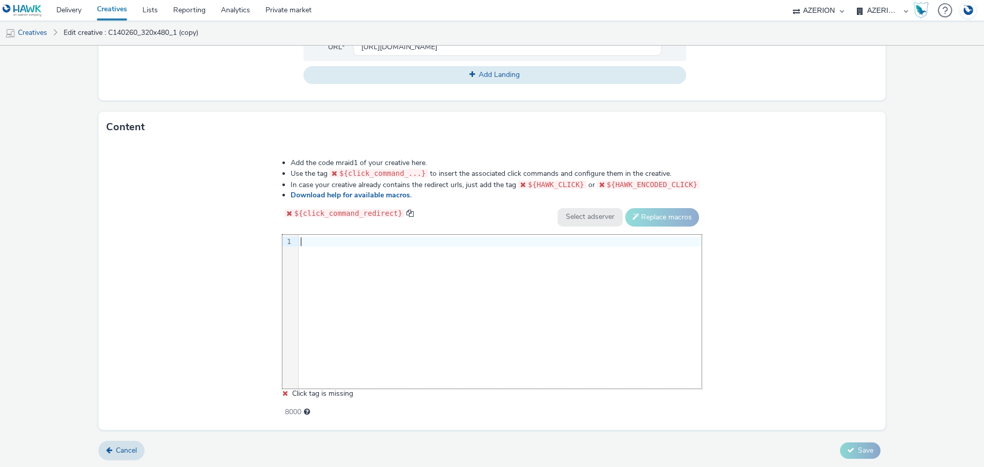
click at [395, 290] on div "9 1 ›" at bounding box center [492, 312] width 419 height 154
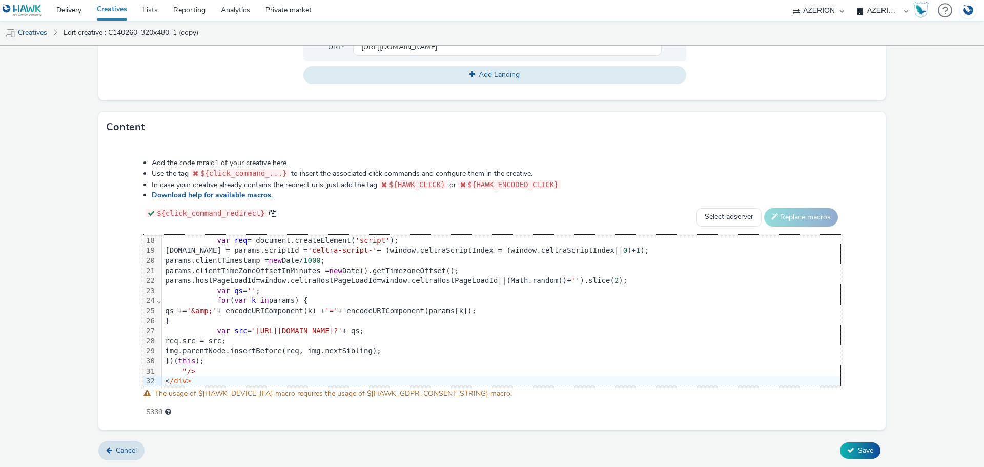
scroll to position [179, 0]
click at [858, 451] on span "Save" at bounding box center [865, 451] width 15 height 10
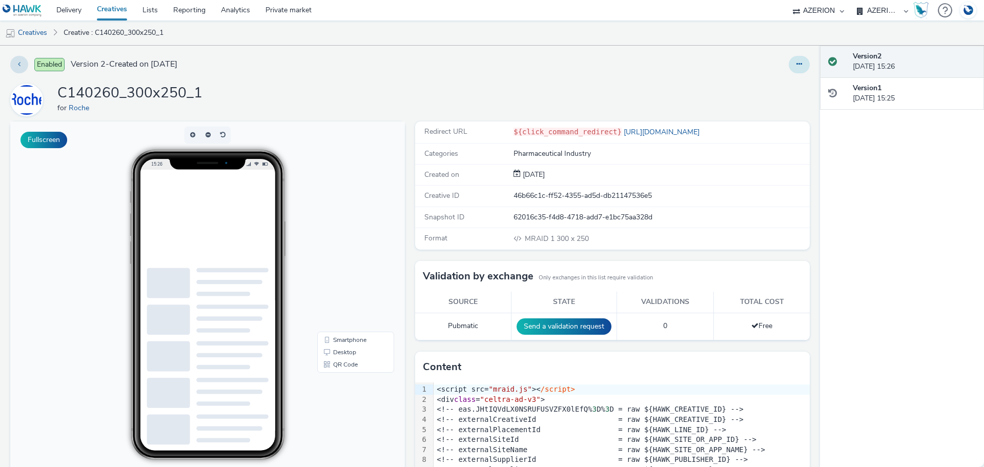
click at [797, 63] on icon at bounding box center [800, 64] width 6 height 7
click at [781, 103] on link "Duplicate" at bounding box center [771, 105] width 77 height 21
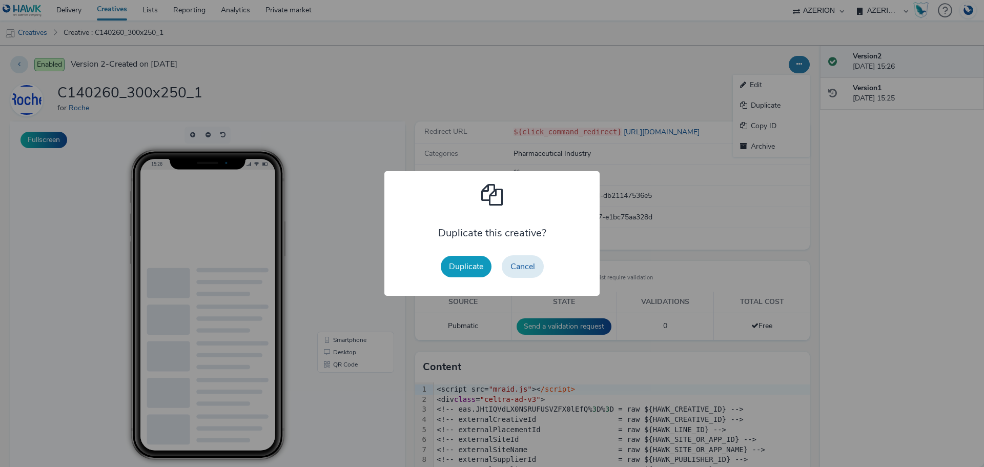
click at [481, 263] on button "Duplicate" at bounding box center [466, 267] width 51 height 22
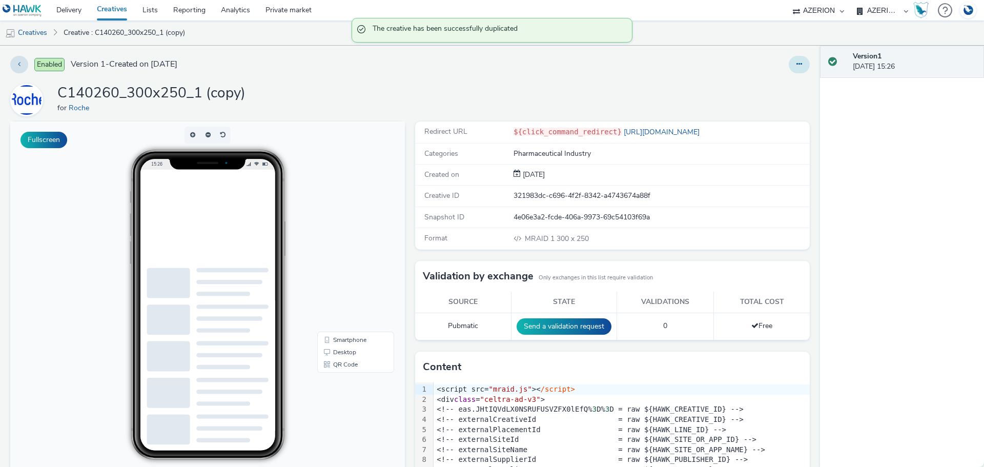
click at [797, 61] on icon at bounding box center [800, 64] width 6 height 7
click at [762, 90] on link "Edit" at bounding box center [771, 85] width 77 height 21
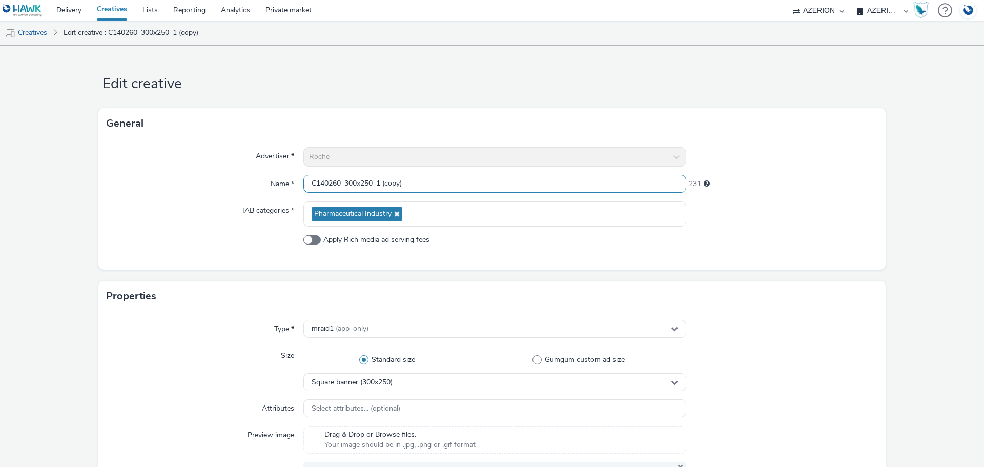
drag, startPoint x: 379, startPoint y: 184, endPoint x: 459, endPoint y: 189, distance: 80.1
click at [459, 189] on input "C140260_300x250_1 (copy)" at bounding box center [495, 184] width 383 height 18
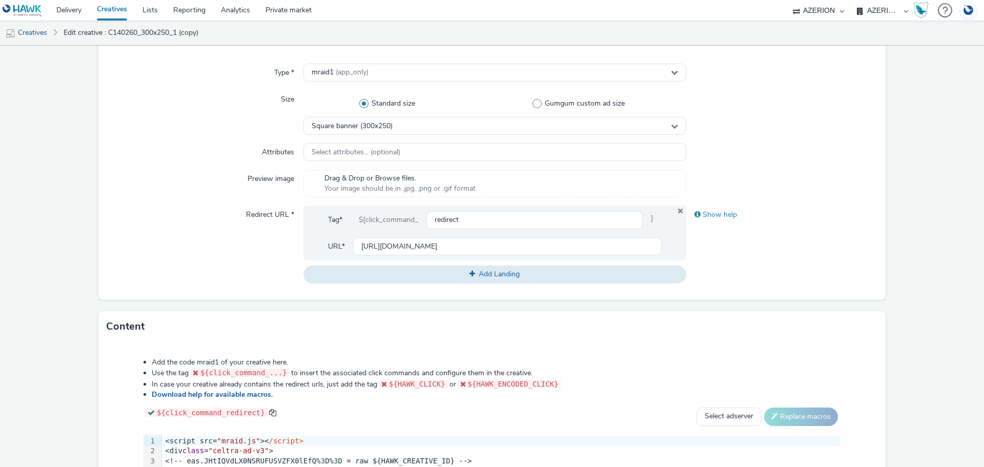
type input "C140260_300x250_2"
click at [496, 363] on li "Add the code mraid1 of your creative here." at bounding box center [496, 362] width 689 height 10
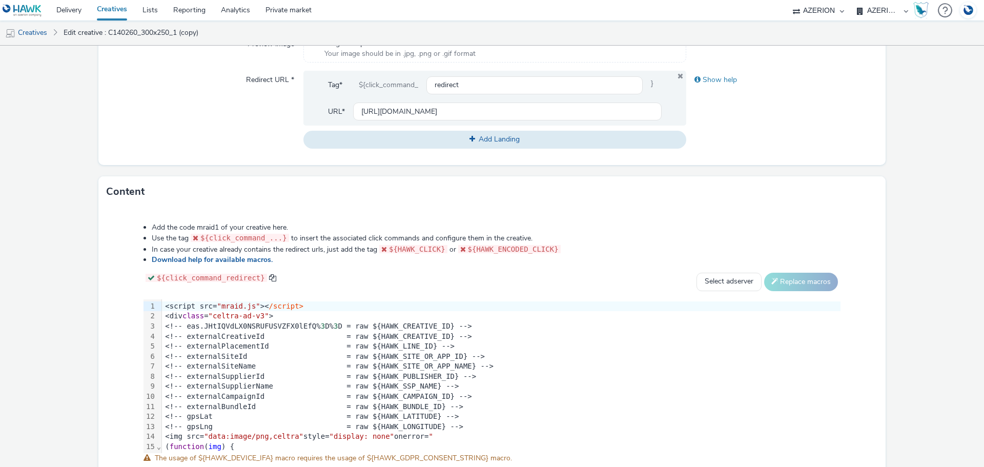
scroll to position [456, 0]
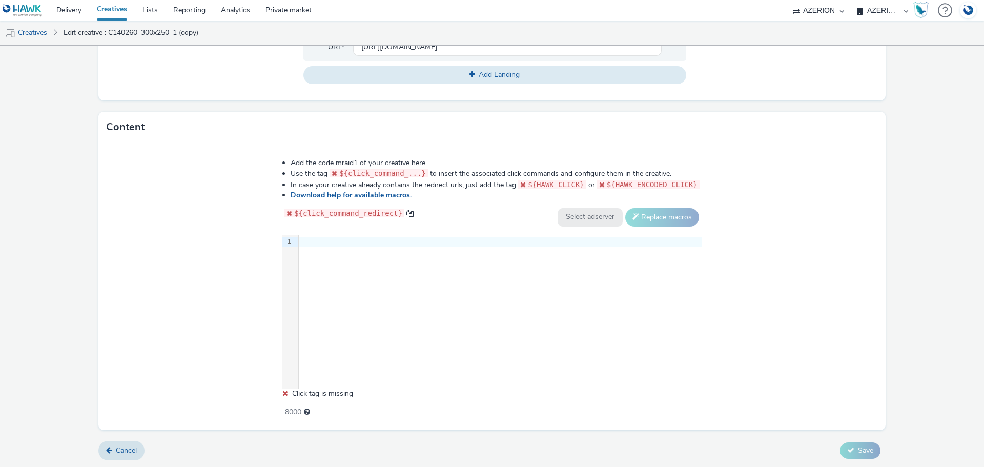
click at [416, 306] on div "9 1 ›" at bounding box center [492, 312] width 419 height 154
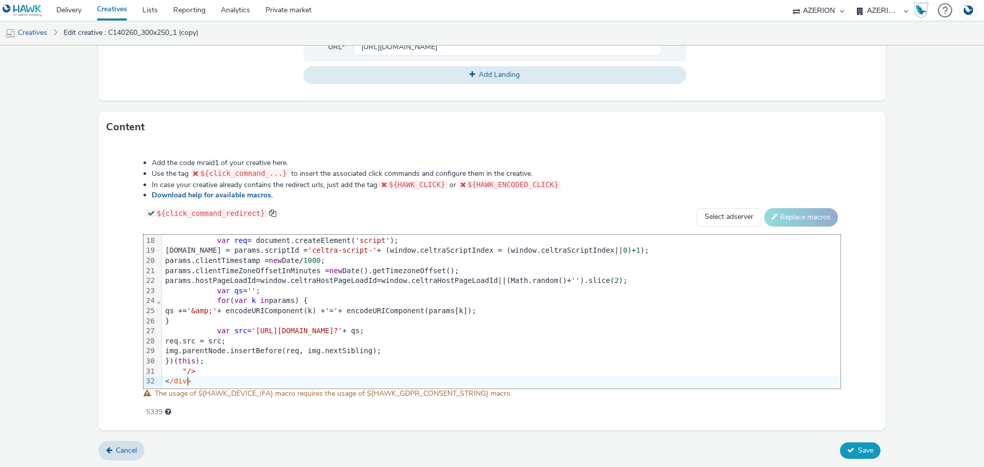
click at [860, 454] on button "Save" at bounding box center [860, 450] width 41 height 16
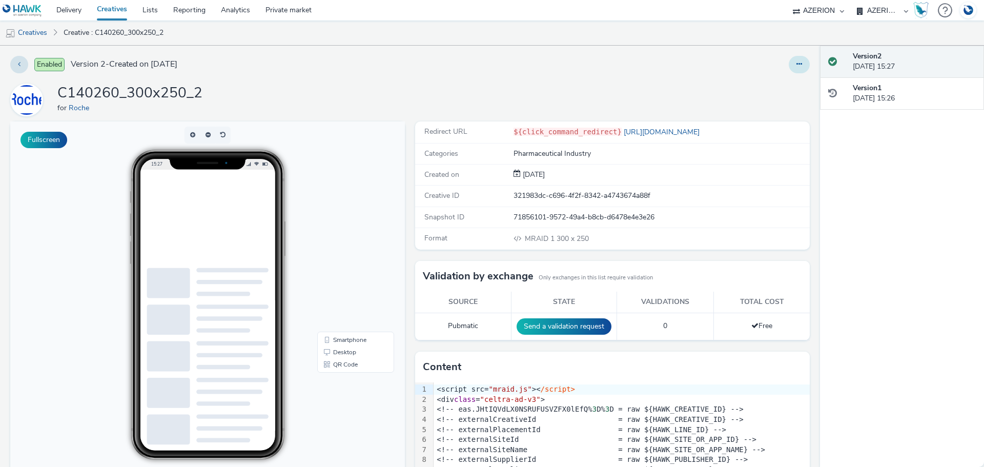
click at [795, 68] on button at bounding box center [799, 64] width 21 height 17
click at [776, 101] on link "Duplicate" at bounding box center [771, 105] width 77 height 21
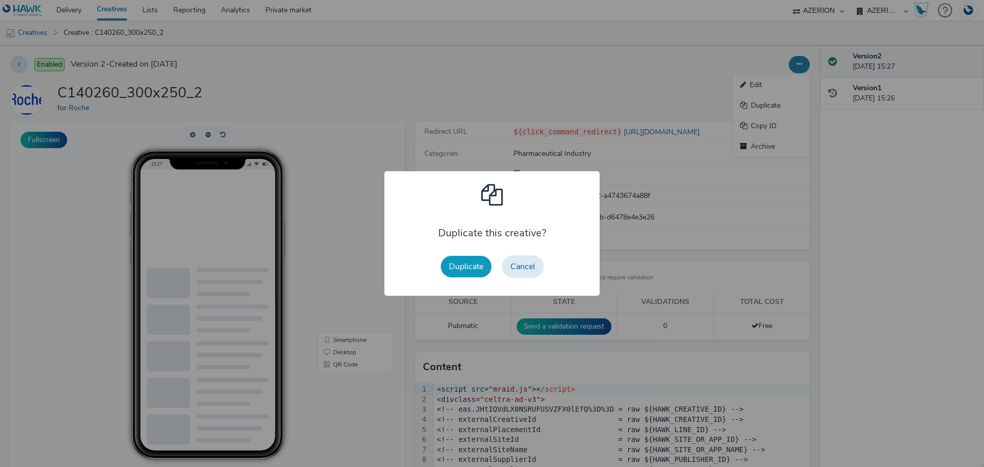
click at [470, 270] on button "Duplicate" at bounding box center [466, 267] width 51 height 22
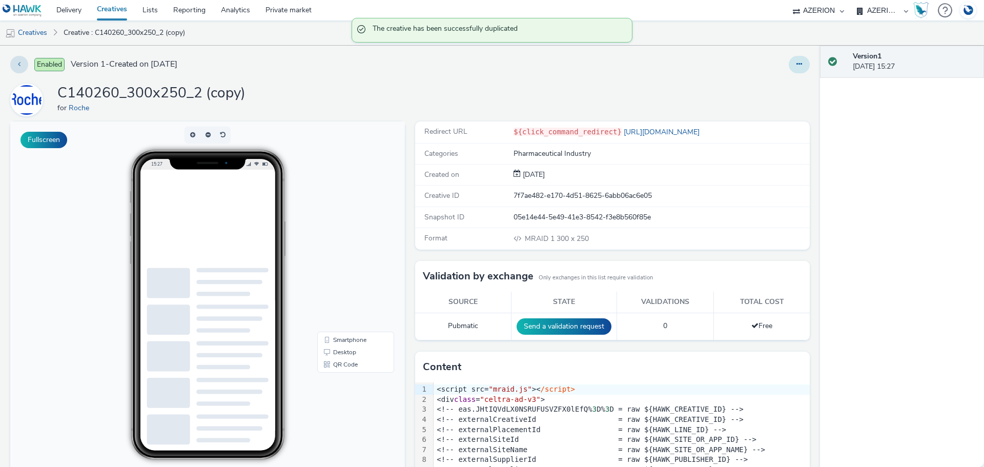
click at [797, 66] on icon at bounding box center [800, 64] width 6 height 7
click at [760, 91] on link "Edit" at bounding box center [771, 85] width 77 height 21
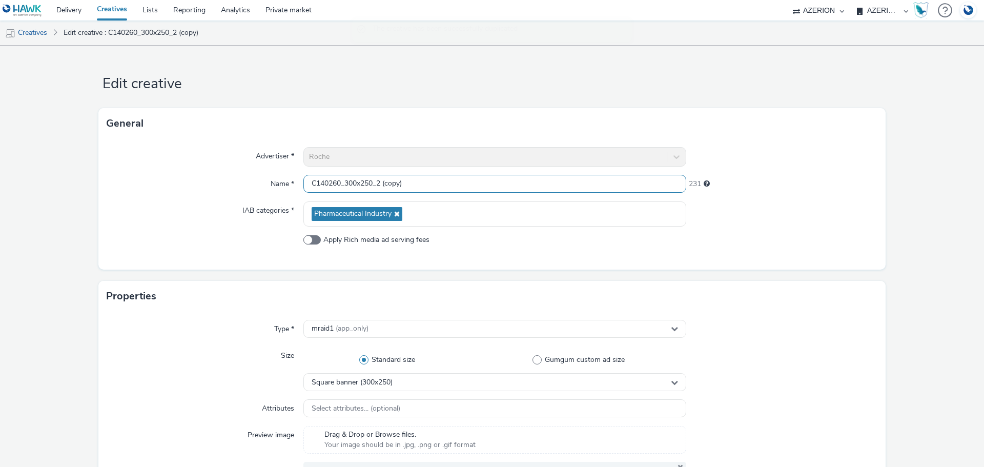
click at [349, 183] on input "C140260_300x250_2 (copy)" at bounding box center [495, 184] width 383 height 18
click at [362, 184] on input "C140260_320x250_2 (copy)" at bounding box center [495, 184] width 383 height 18
drag, startPoint x: 373, startPoint y: 182, endPoint x: 543, endPoint y: 186, distance: 170.3
click at [543, 186] on input "C140260_320x50_2 (copy)" at bounding box center [495, 184] width 383 height 18
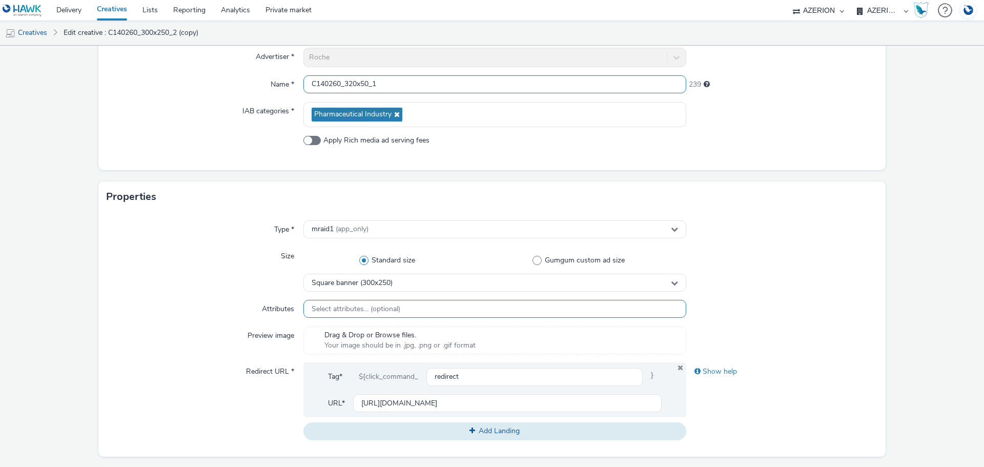
scroll to position [205, 0]
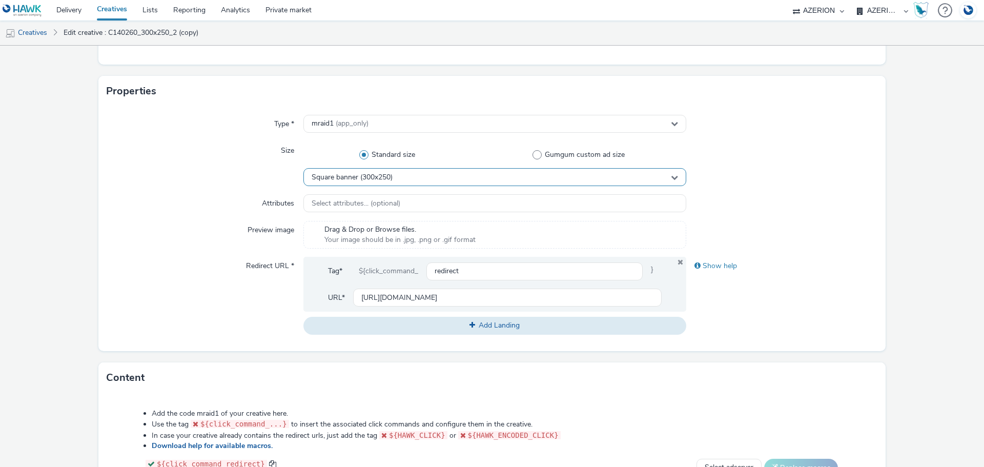
type input "C140260_320x50_1"
click at [397, 180] on div "Square banner (300x250)" at bounding box center [495, 177] width 383 height 18
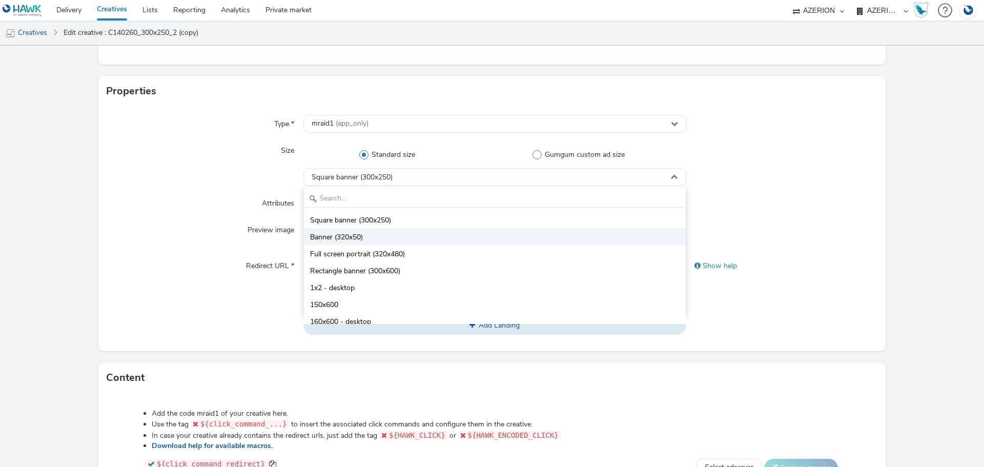
click at [387, 240] on li "Banner (320x50)" at bounding box center [495, 236] width 382 height 17
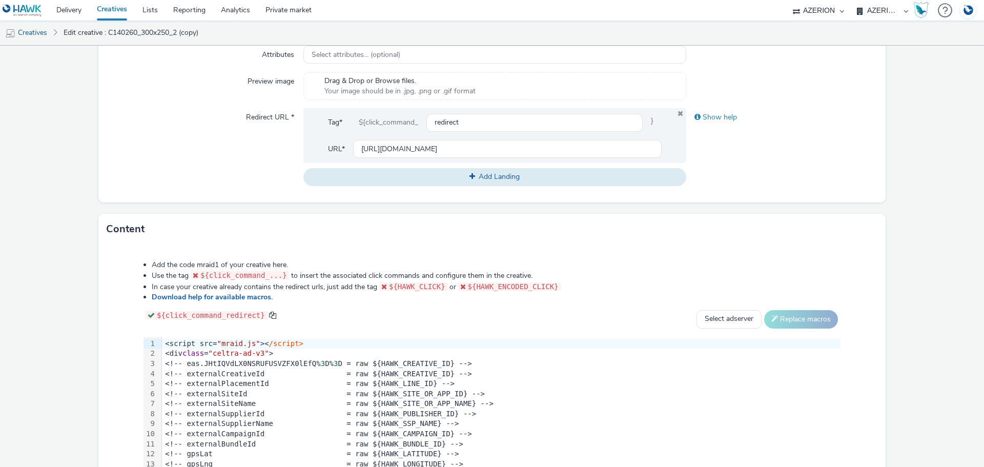
scroll to position [456, 0]
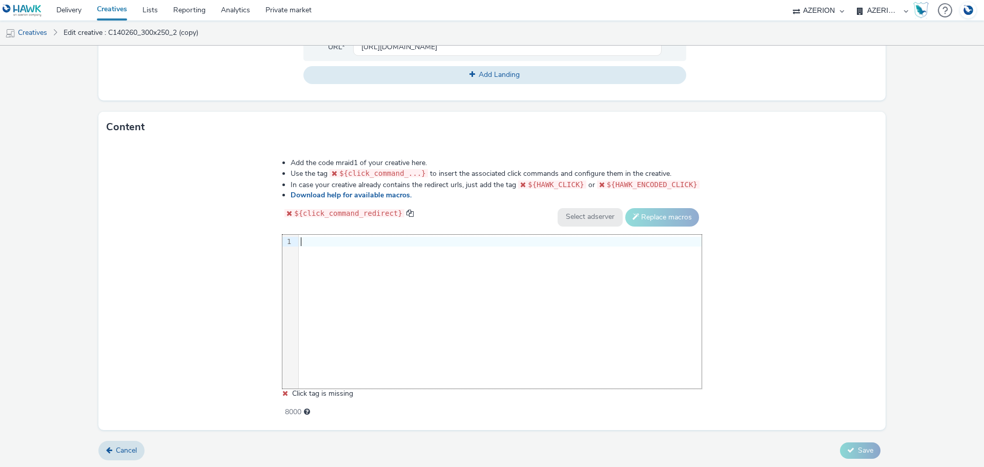
click at [558, 312] on div "9 1 ›" at bounding box center [492, 312] width 419 height 154
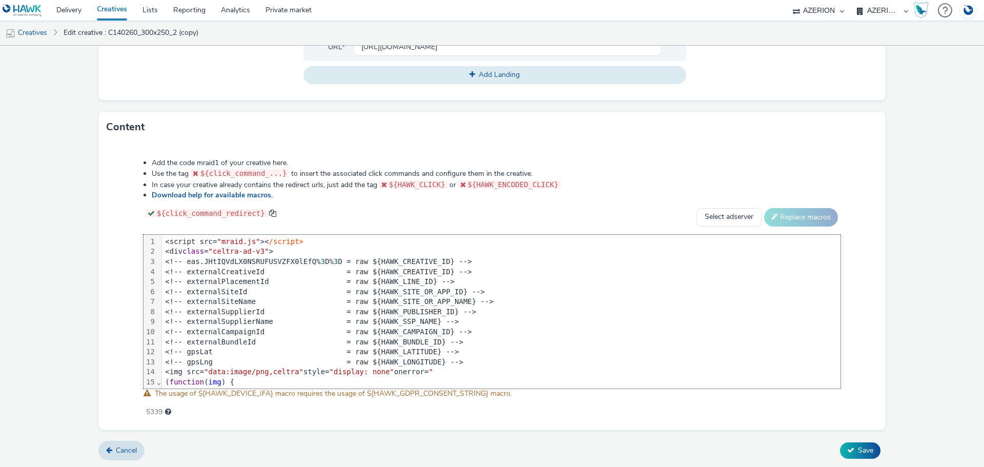
scroll to position [179, 0]
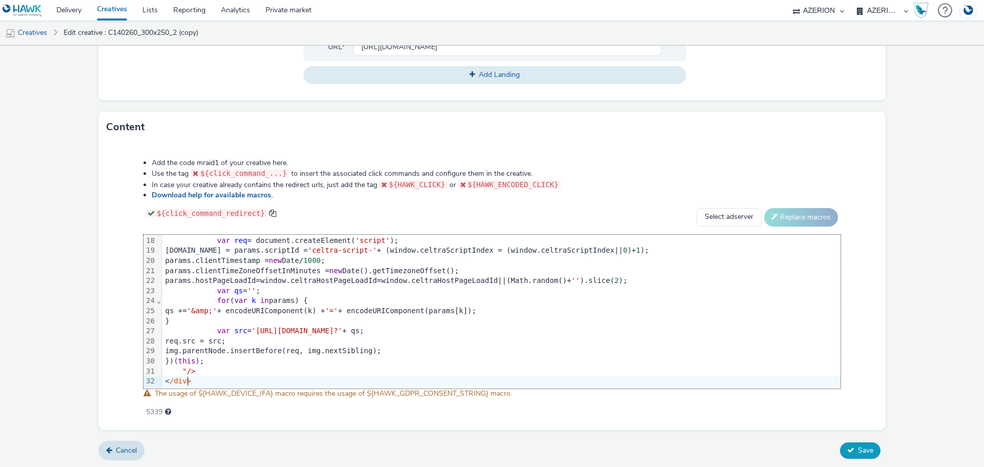
click at [858, 455] on button "Save" at bounding box center [860, 450] width 41 height 16
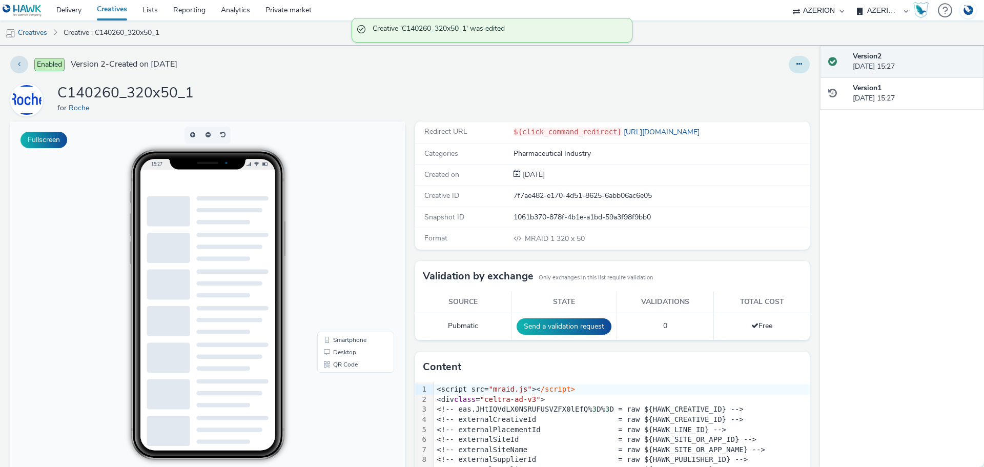
click at [797, 66] on icon at bounding box center [800, 64] width 6 height 7
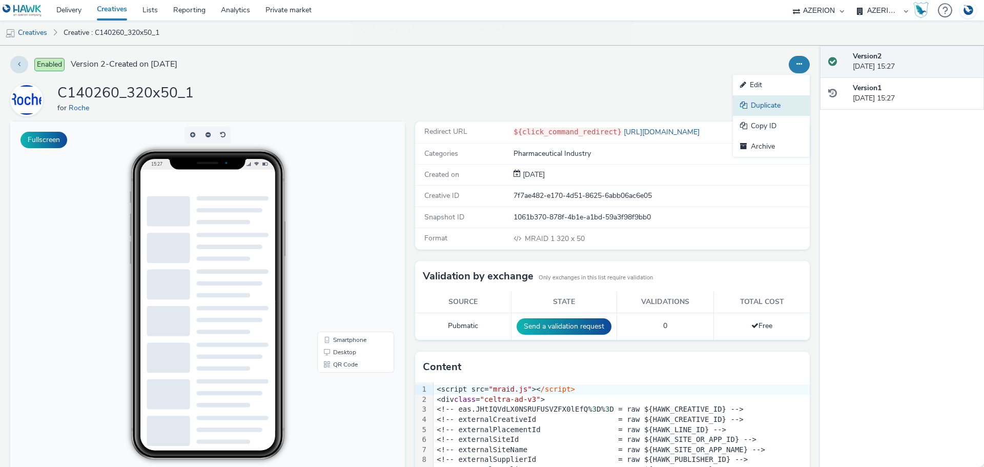
click at [768, 102] on link "Duplicate" at bounding box center [771, 105] width 77 height 21
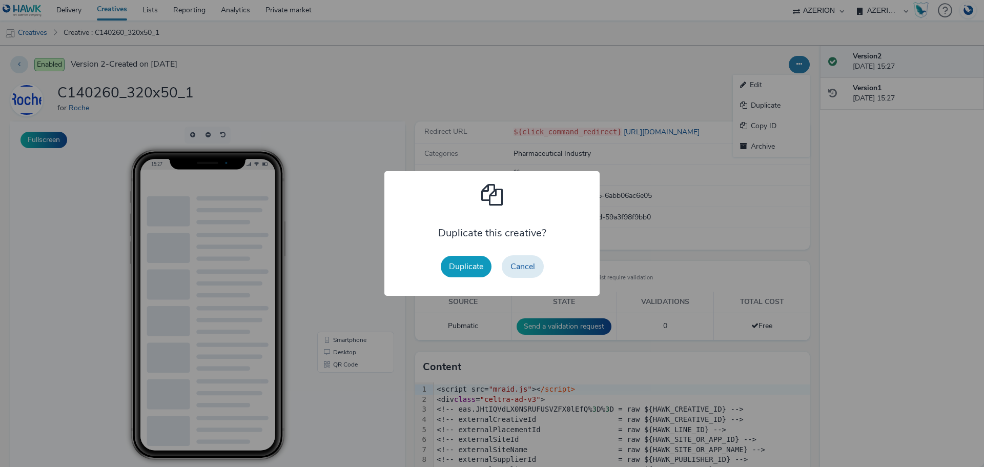
click at [470, 266] on button "Duplicate" at bounding box center [466, 267] width 51 height 22
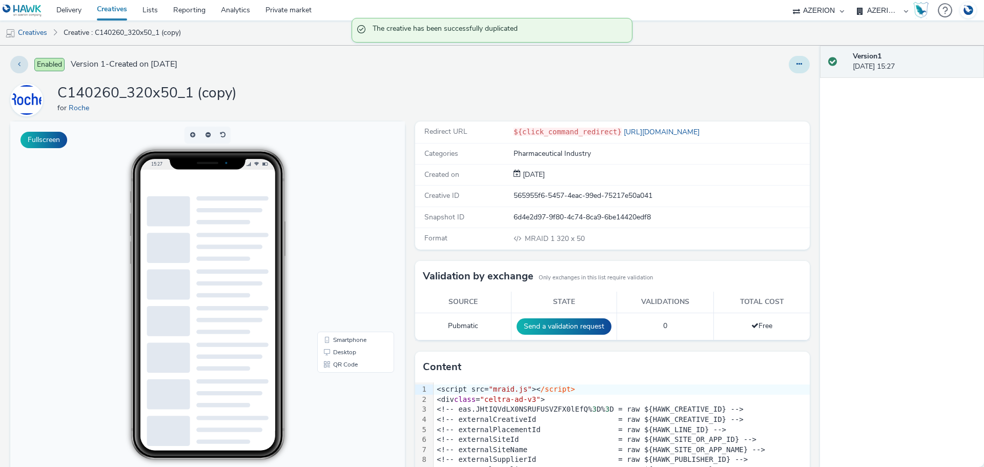
click at [791, 68] on button at bounding box center [799, 64] width 21 height 17
click at [778, 90] on link "Edit" at bounding box center [771, 85] width 77 height 21
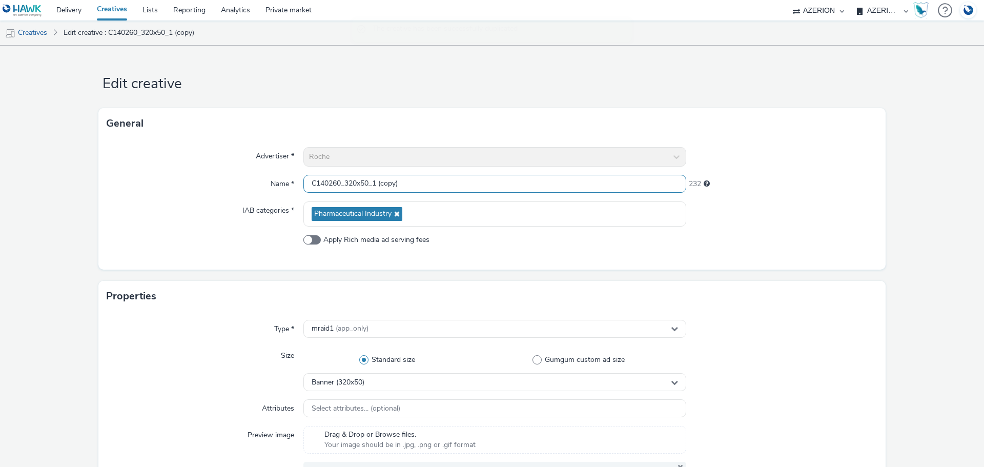
drag, startPoint x: 389, startPoint y: 183, endPoint x: 496, endPoint y: 187, distance: 106.7
click at [496, 187] on input "C140260_320x50_1 (copy)" at bounding box center [495, 184] width 383 height 18
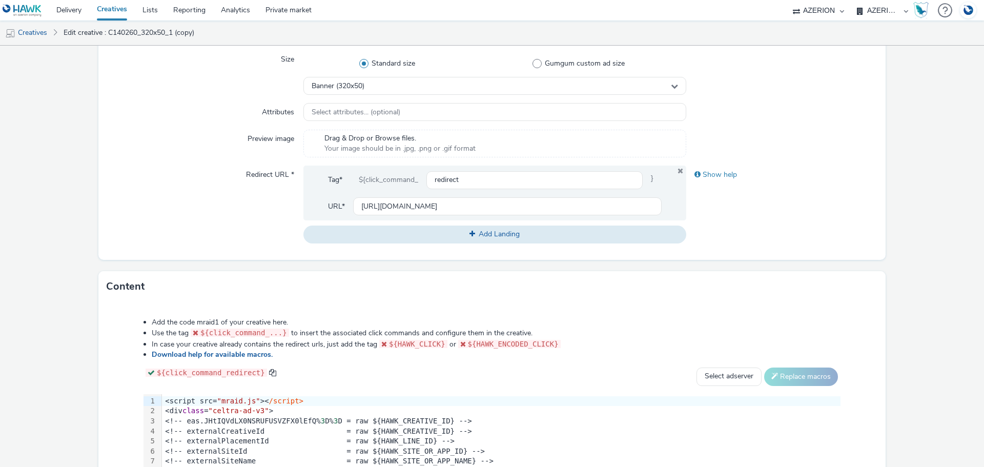
scroll to position [359, 0]
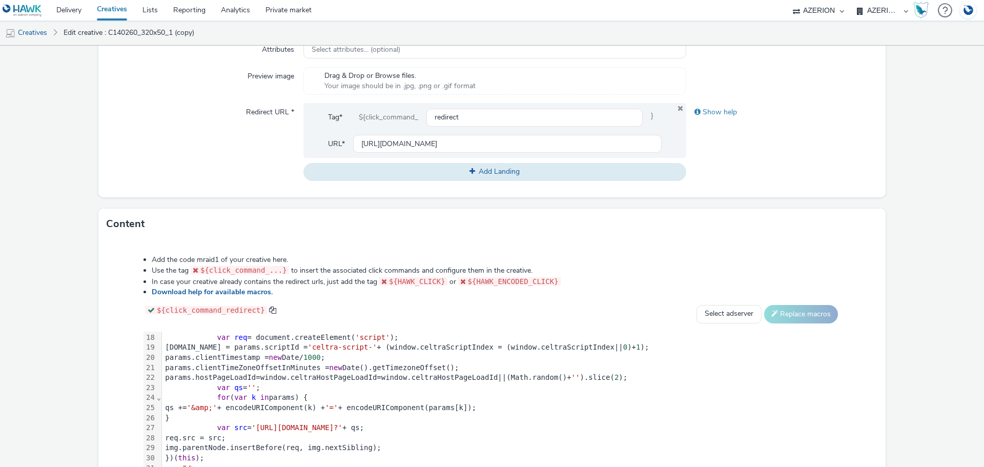
type input "C140260_320x50_2"
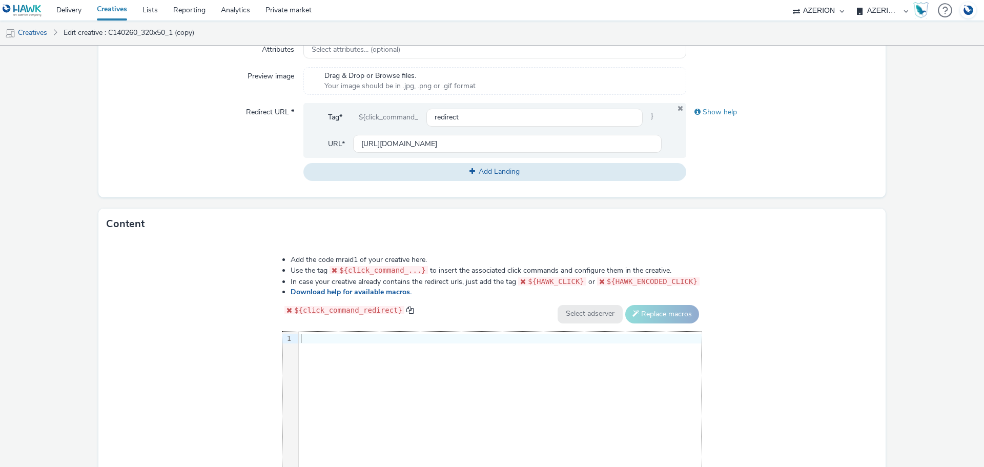
scroll to position [456, 0]
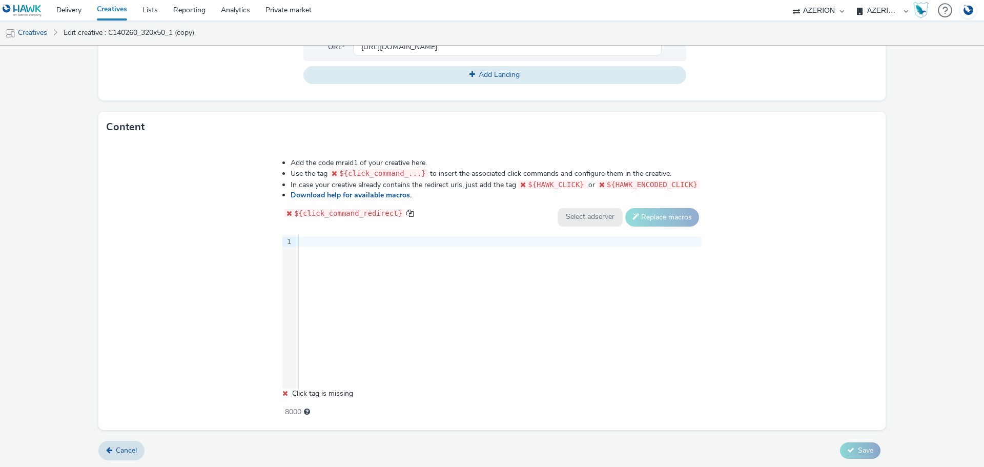
click at [448, 263] on div "9 1 ›" at bounding box center [492, 312] width 419 height 154
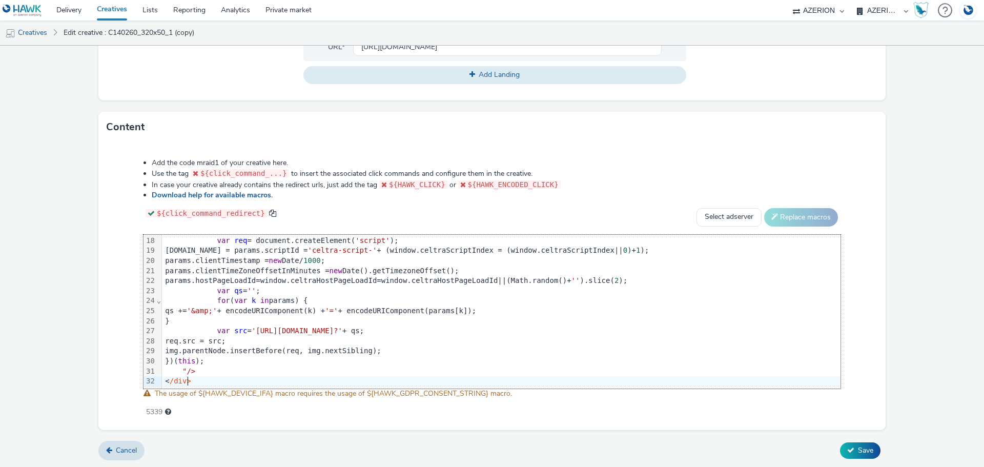
scroll to position [179, 0]
click at [862, 455] on button "Save" at bounding box center [860, 450] width 41 height 16
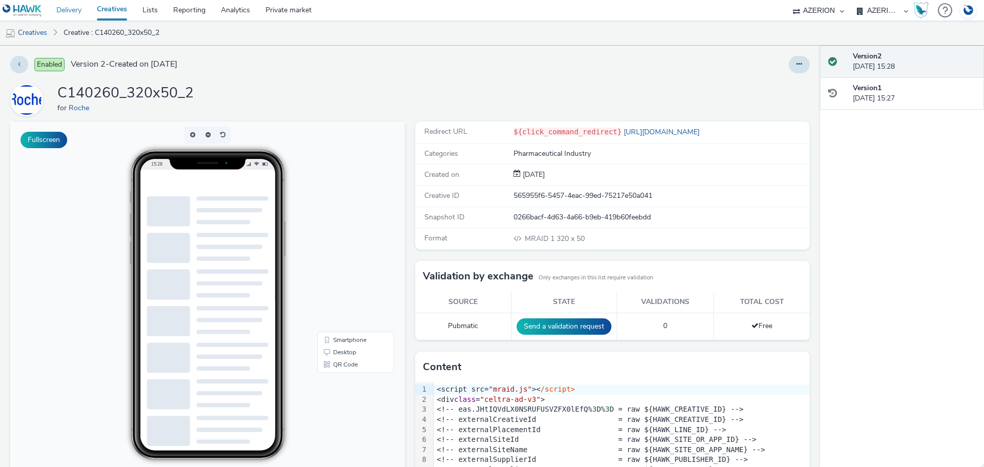
click at [62, 13] on link "Delivery" at bounding box center [69, 10] width 41 height 21
